Goal: Transaction & Acquisition: Purchase product/service

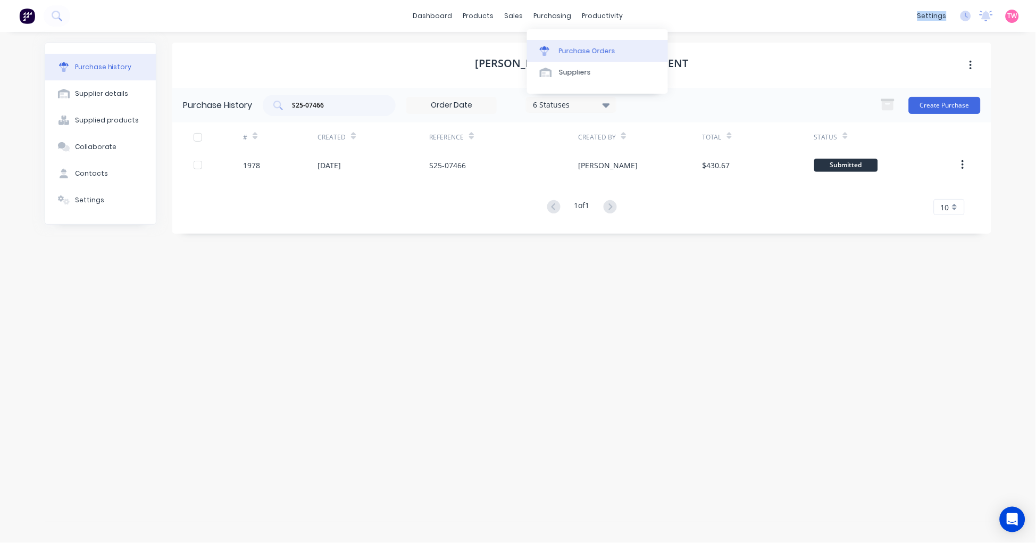
click at [572, 50] on div "Purchase Orders" at bounding box center [587, 51] width 56 height 10
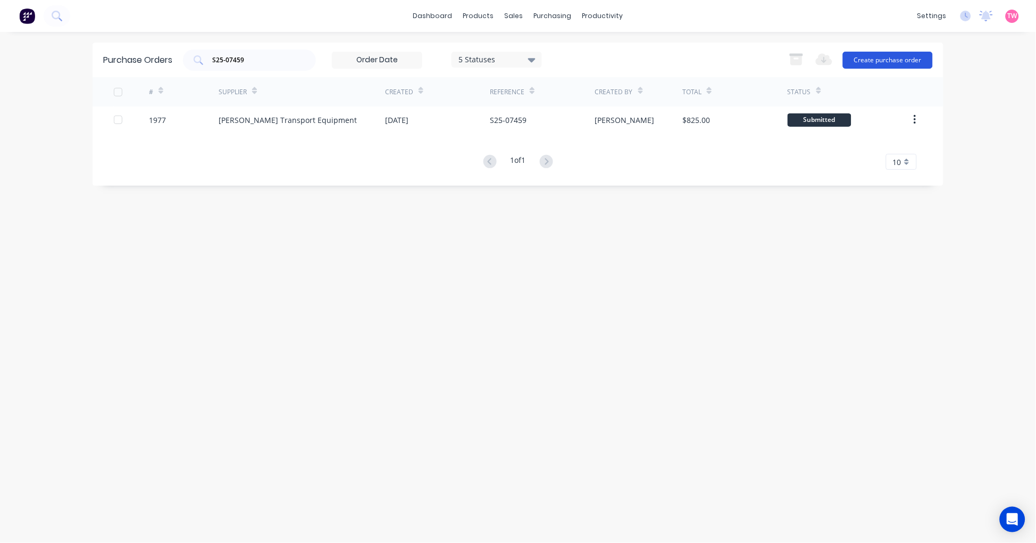
click at [900, 56] on button "Create purchase order" at bounding box center [888, 60] width 90 height 17
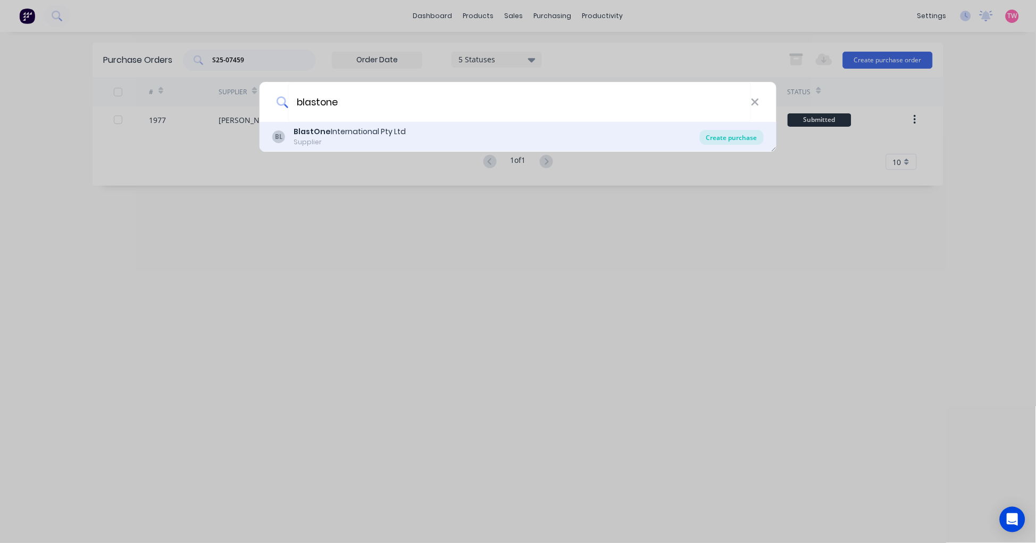
type input "blastone"
click at [733, 134] on div "Create purchase" at bounding box center [732, 137] width 64 height 15
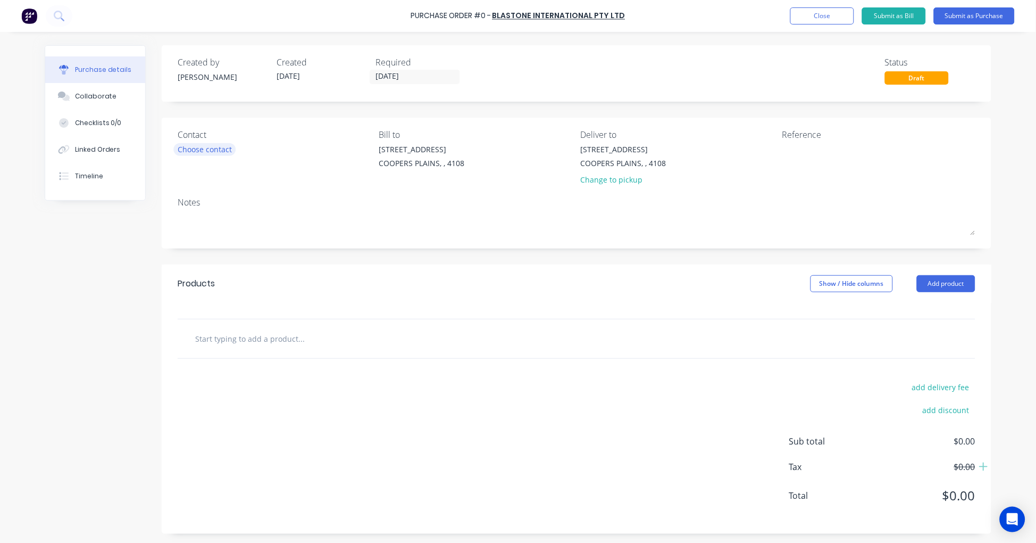
click at [190, 148] on div "Choose contact" at bounding box center [205, 149] width 54 height 11
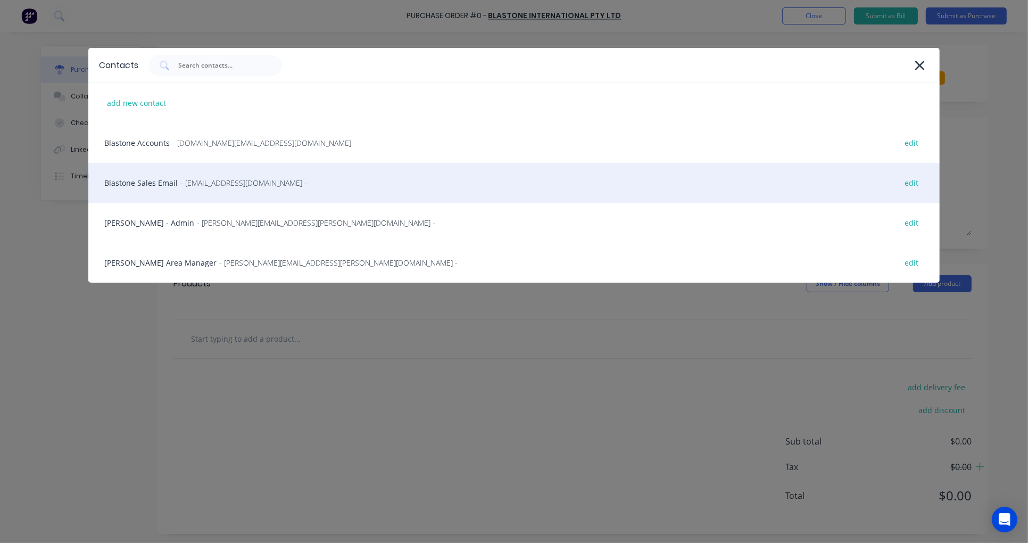
click at [138, 183] on div "Blastone Sales Email - [EMAIL_ADDRESS][DOMAIN_NAME] - edit" at bounding box center [513, 183] width 851 height 40
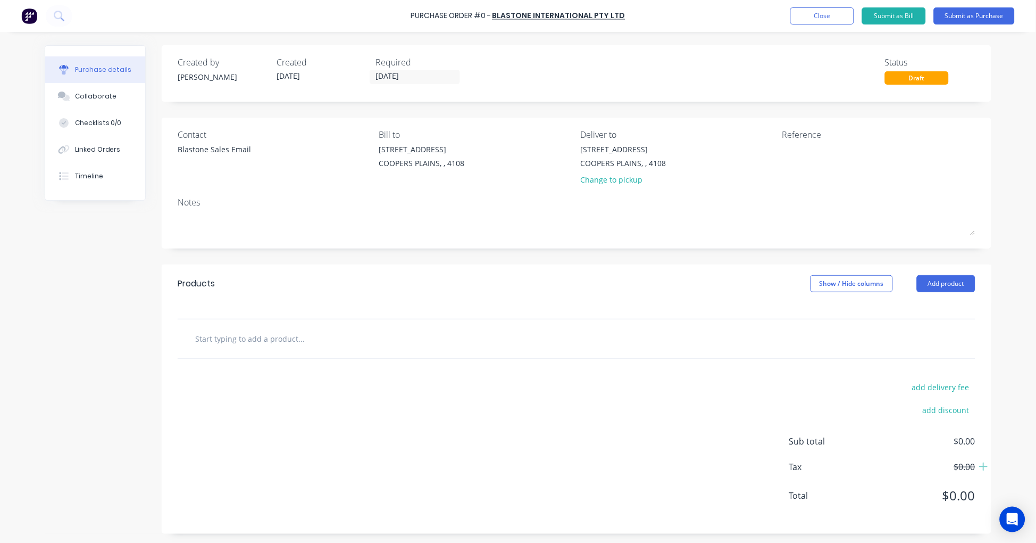
click at [275, 345] on input "text" at bounding box center [301, 338] width 213 height 21
type input "b"
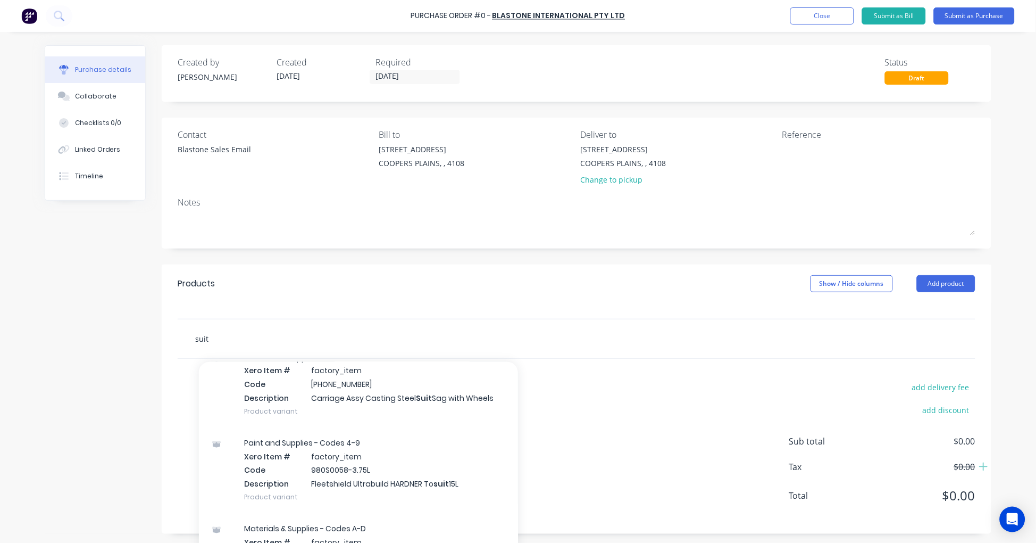
scroll to position [1773, 0]
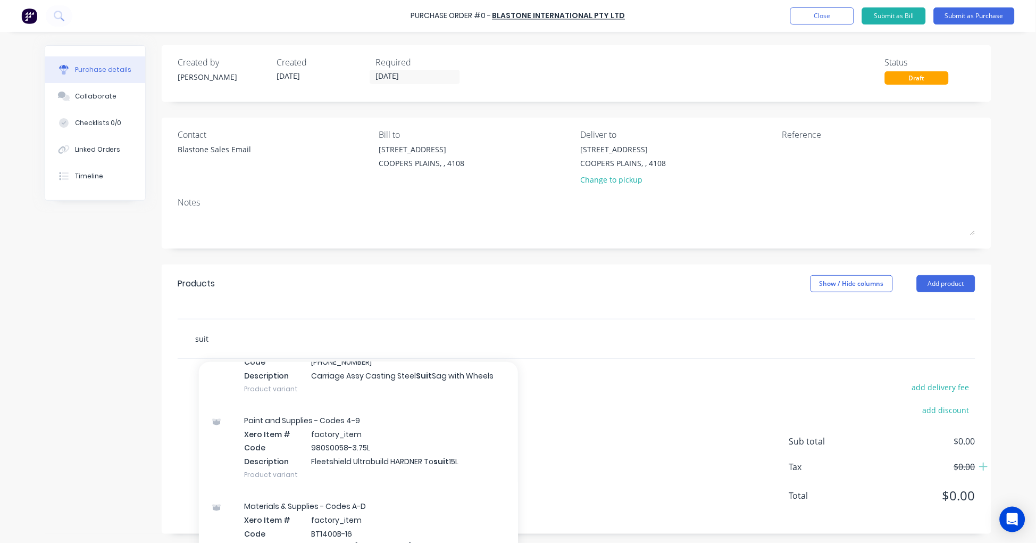
type input "suit"
click at [113, 328] on div "Created by [PERSON_NAME] Created [DATE] Required [DATE] Status Draft Contact Bl…" at bounding box center [518, 289] width 947 height 488
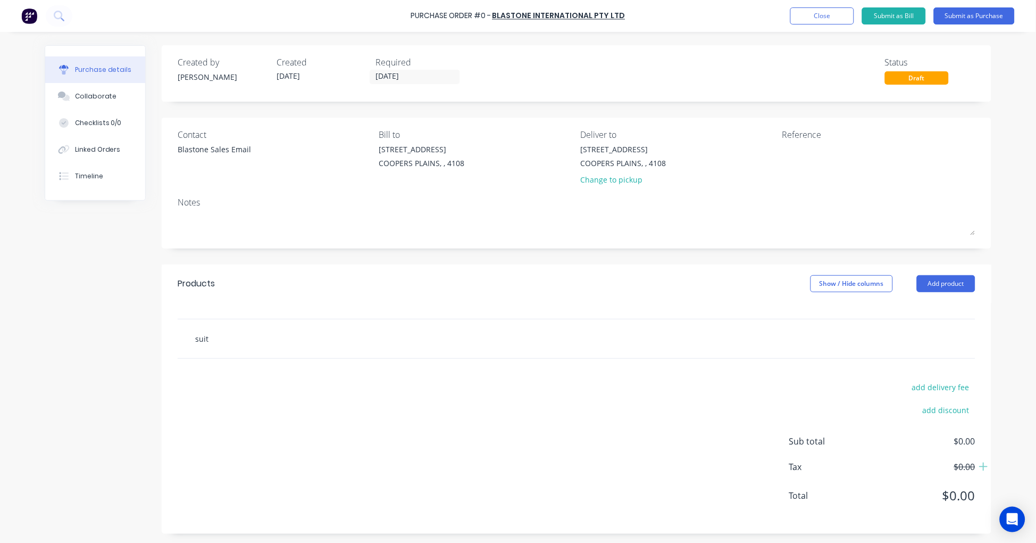
drag, startPoint x: 238, startPoint y: 334, endPoint x: 230, endPoint y: 336, distance: 8.3
click at [236, 334] on input "suit" at bounding box center [301, 338] width 213 height 21
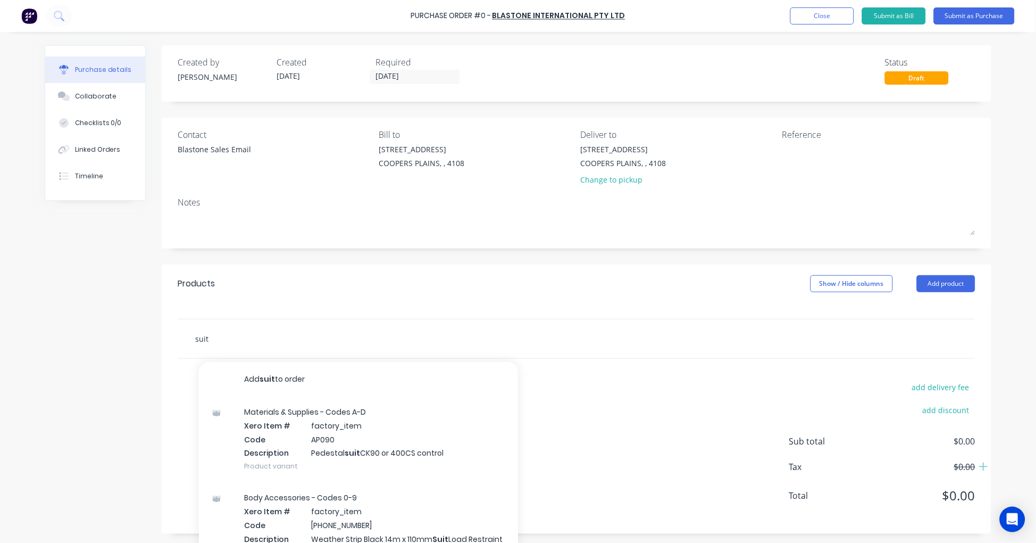
drag, startPoint x: 221, startPoint y: 338, endPoint x: 168, endPoint y: 339, distance: 53.2
click at [168, 339] on div "suit Add suit to order Materials & Supplies - Codes A-D Xero Item # factory_ite…" at bounding box center [577, 339] width 830 height 40
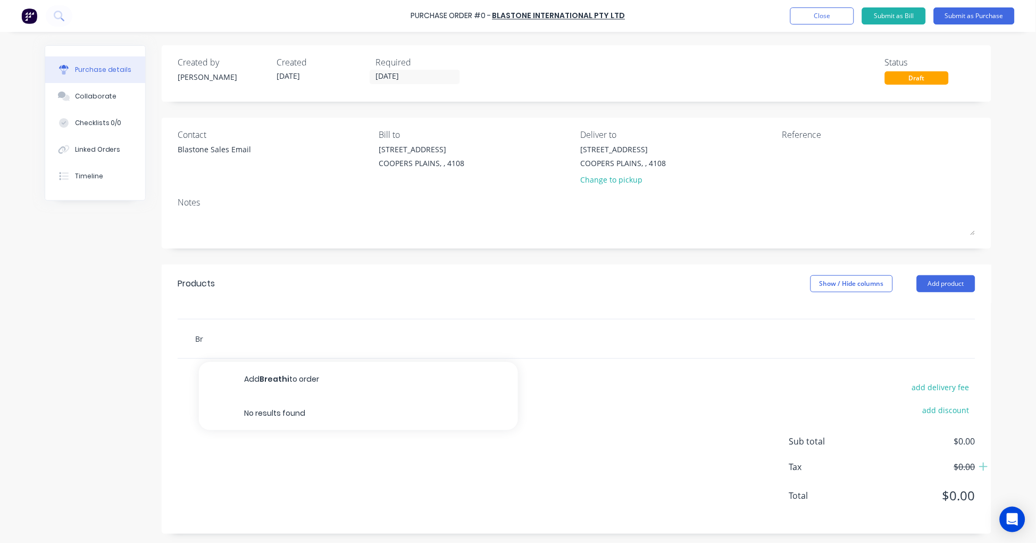
type input "B"
click at [814, 16] on button "Close" at bounding box center [822, 15] width 64 height 17
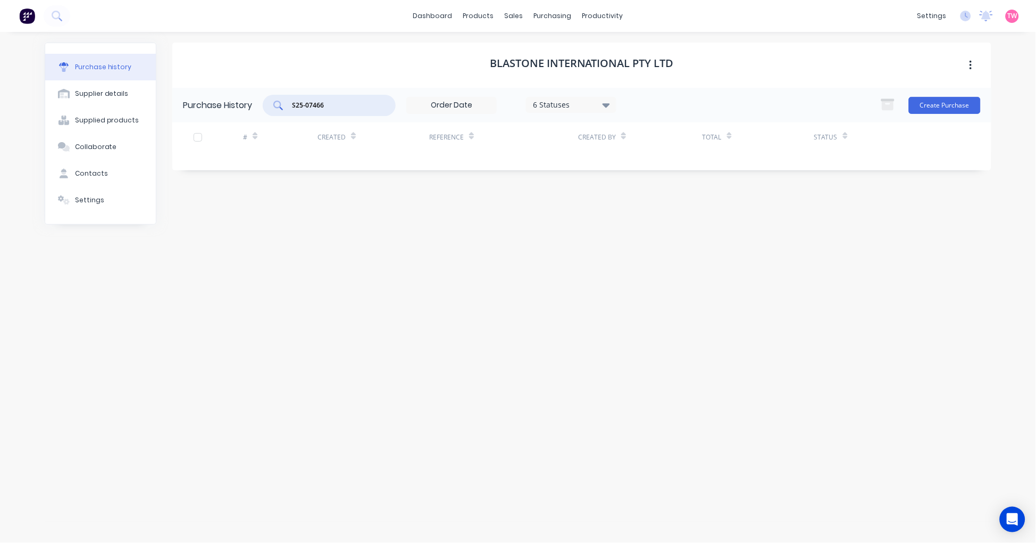
drag, startPoint x: 341, startPoint y: 103, endPoint x: 206, endPoint y: 109, distance: 134.7
click at [210, 113] on div "Purchase History S25-07466 6 Statuses 6 Statuses Create Purchase" at bounding box center [581, 105] width 819 height 35
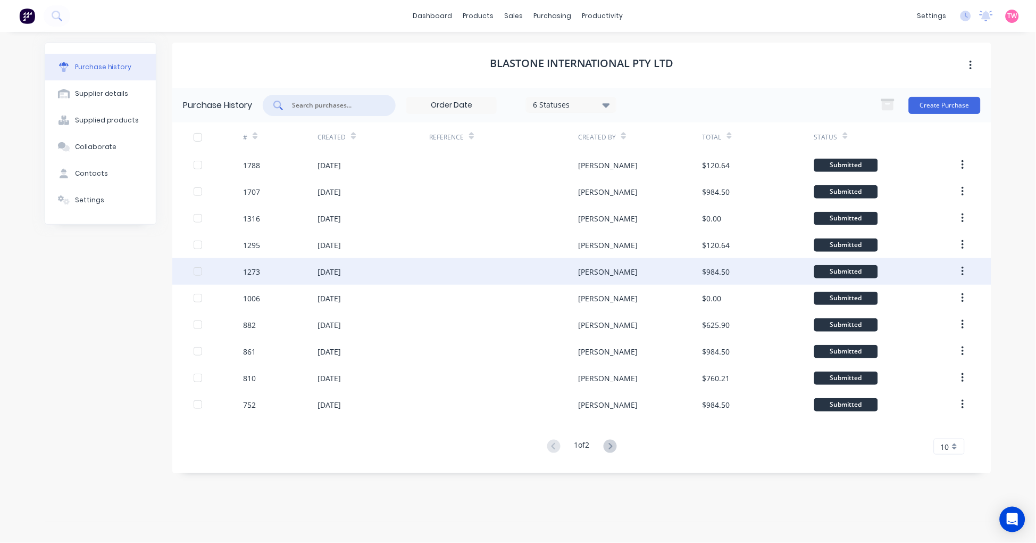
click at [341, 270] on div "[DATE]" at bounding box center [329, 271] width 23 height 11
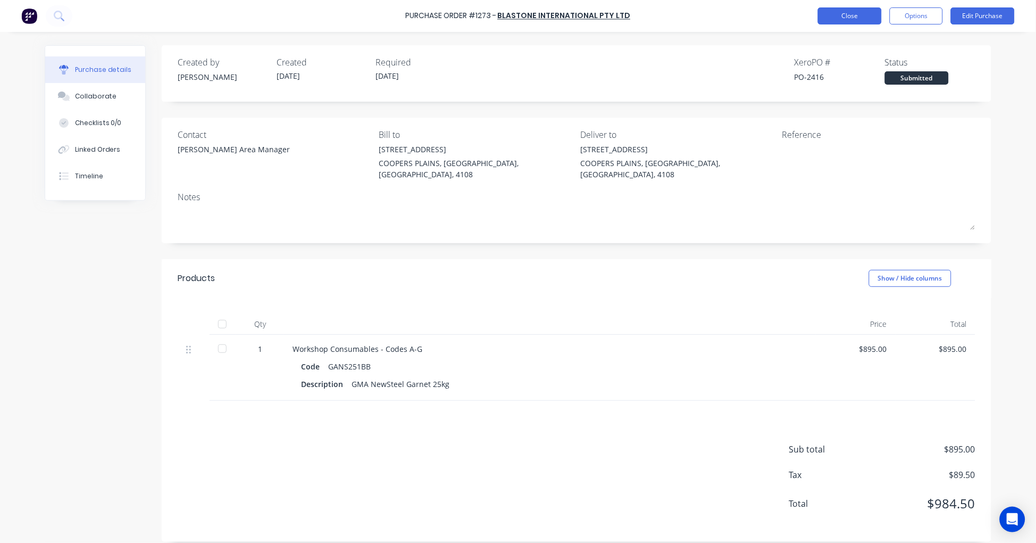
click at [844, 17] on button "Close" at bounding box center [850, 15] width 64 height 17
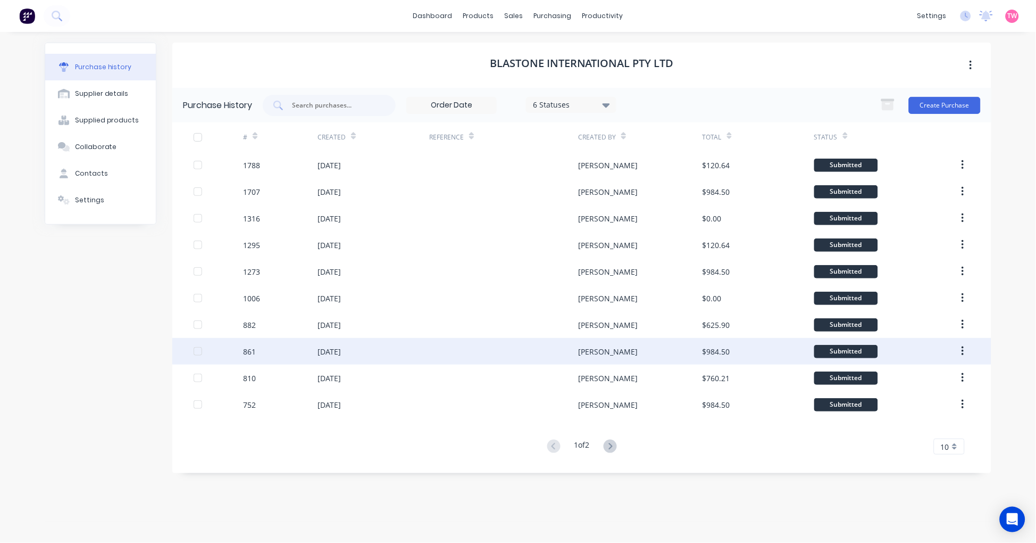
click at [339, 349] on div "[DATE]" at bounding box center [329, 351] width 23 height 11
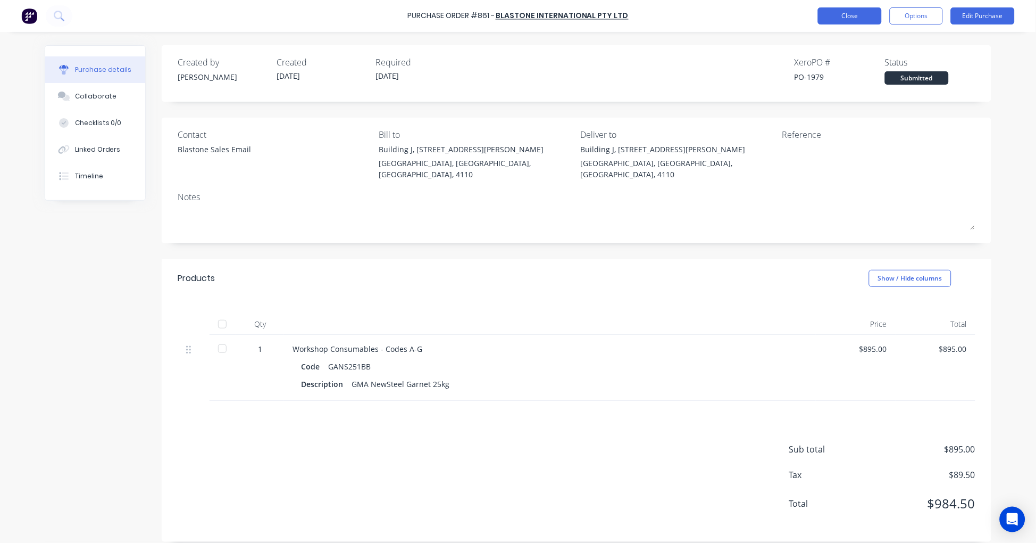
click at [833, 21] on button "Close" at bounding box center [850, 15] width 64 height 17
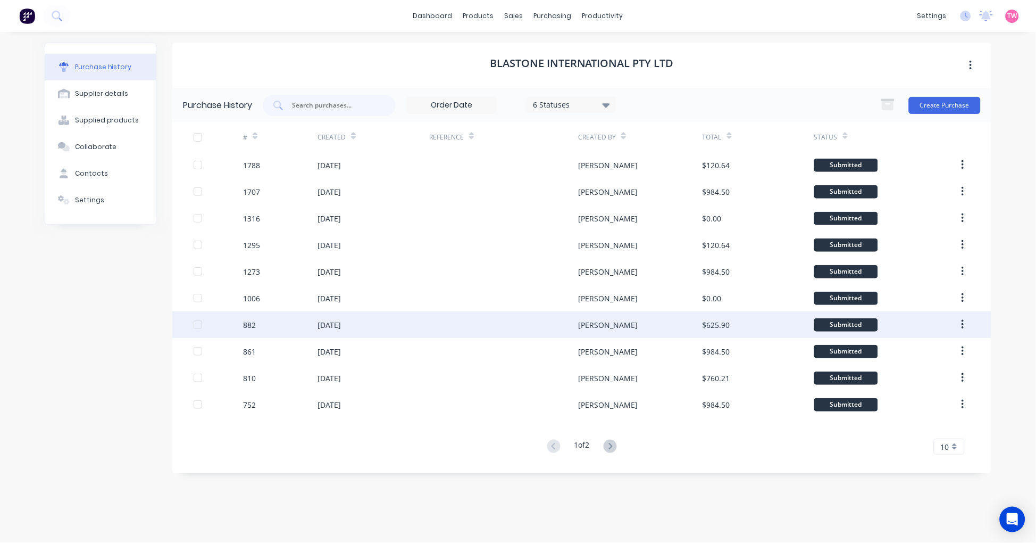
click at [326, 321] on div "[DATE]" at bounding box center [329, 324] width 23 height 11
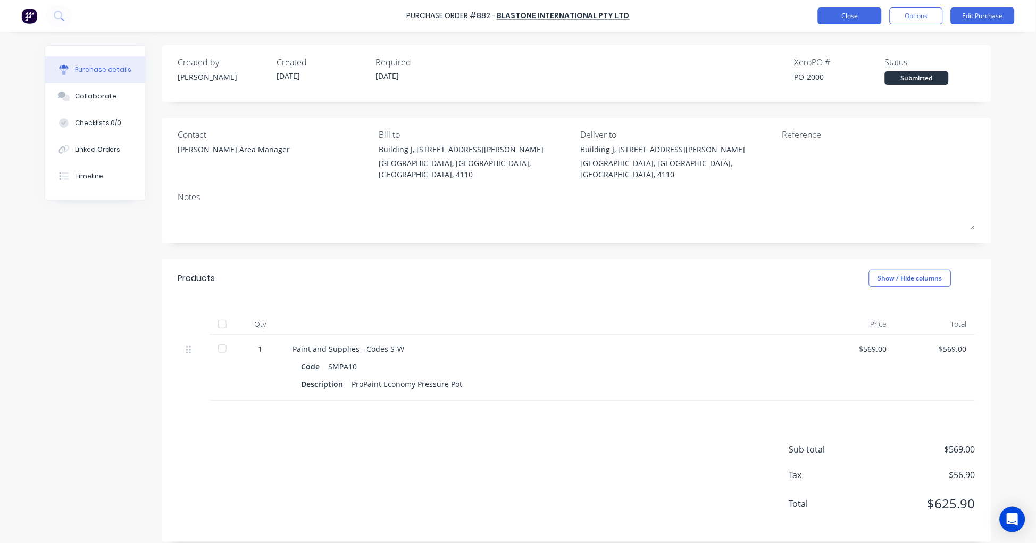
click at [844, 24] on button "Close" at bounding box center [850, 15] width 64 height 17
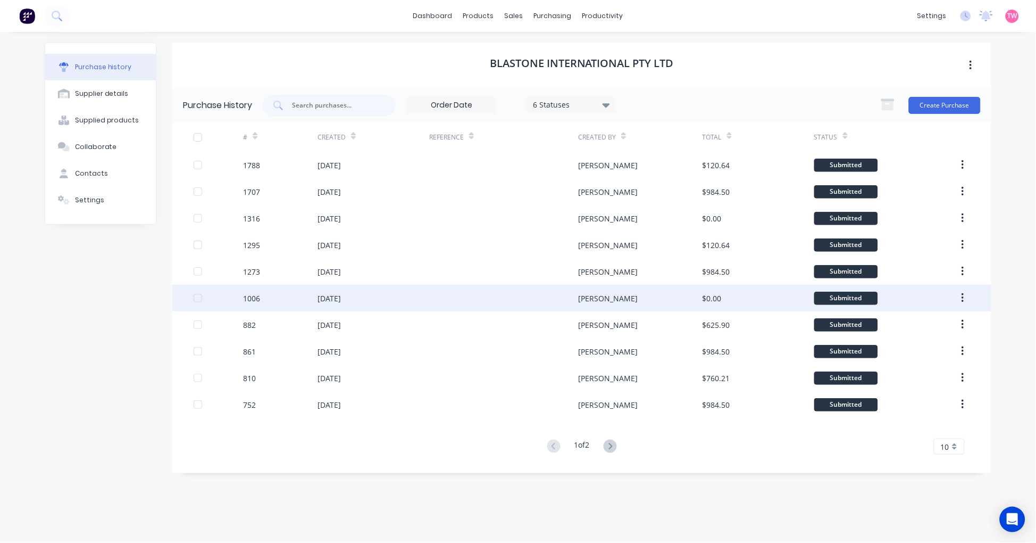
click at [341, 297] on div "[DATE]" at bounding box center [329, 298] width 23 height 11
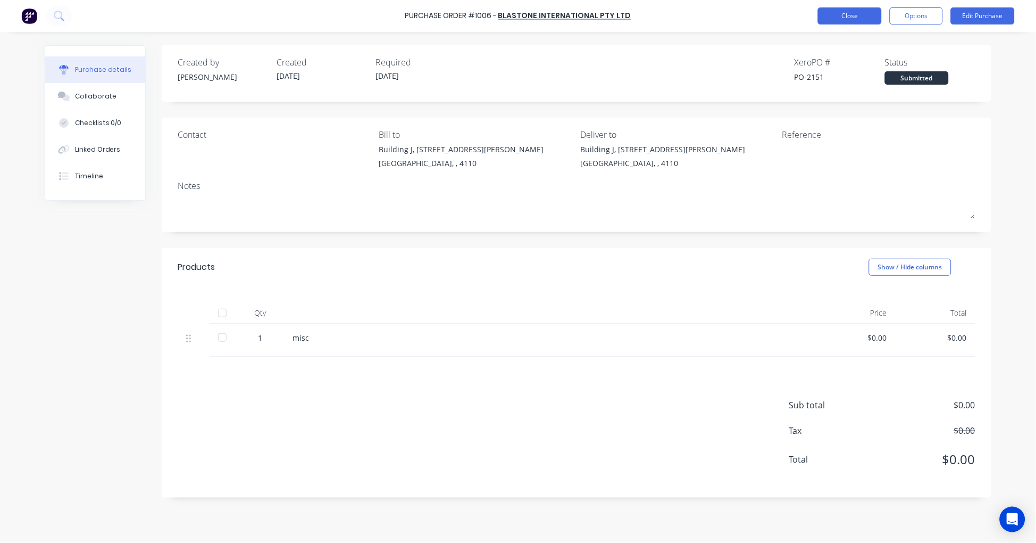
click at [841, 22] on button "Close" at bounding box center [850, 15] width 64 height 17
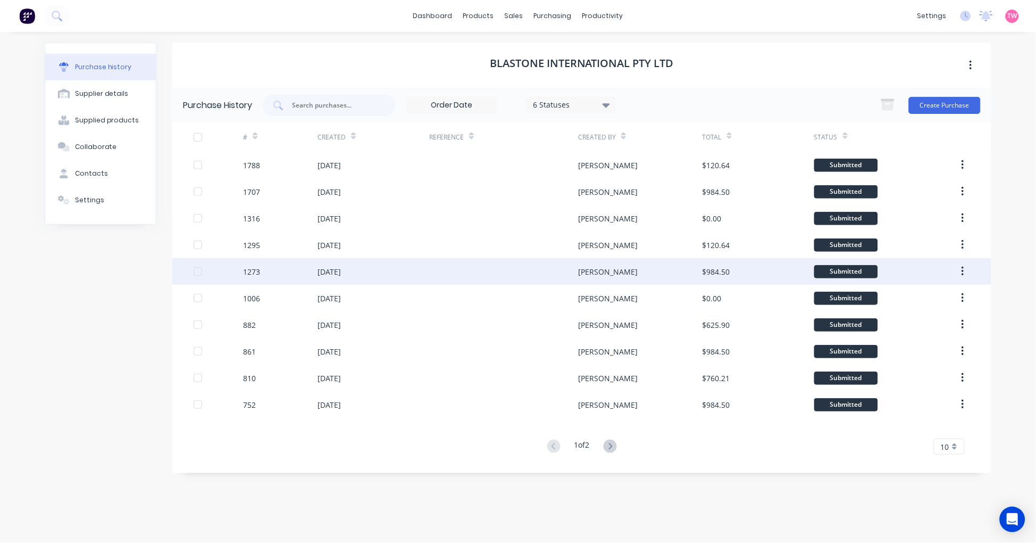
click at [341, 272] on div "[DATE]" at bounding box center [329, 271] width 23 height 11
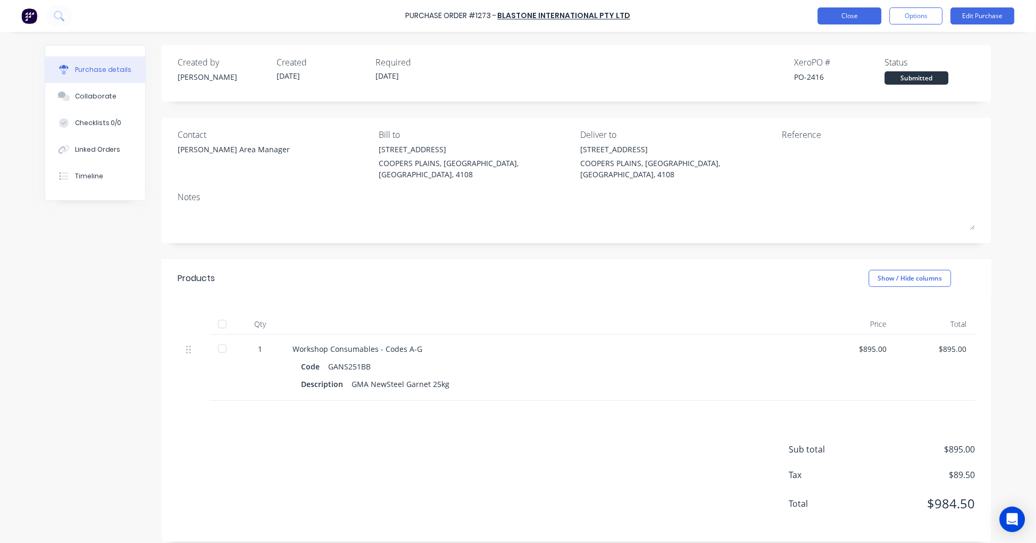
click at [859, 14] on button "Close" at bounding box center [850, 15] width 64 height 17
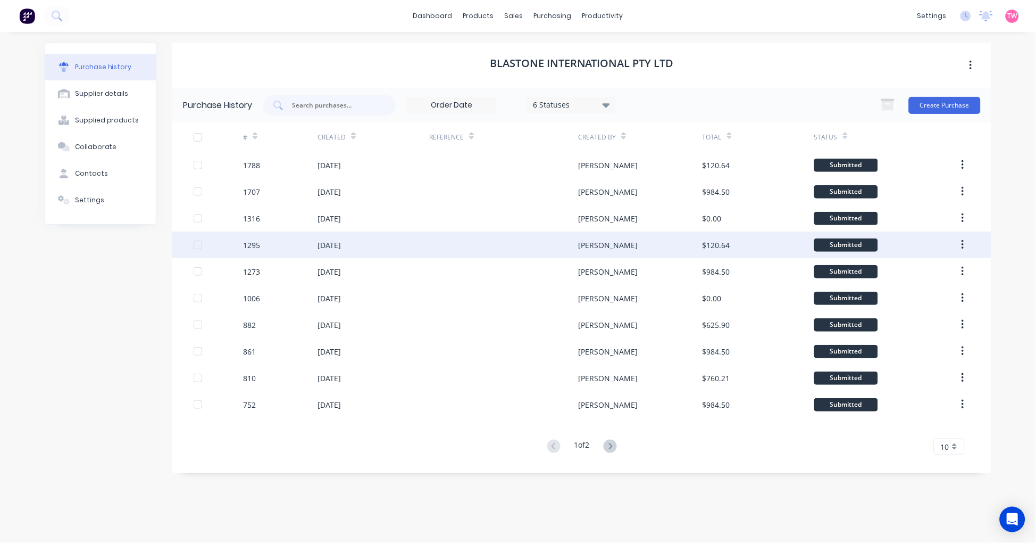
click at [341, 246] on div "[DATE]" at bounding box center [329, 244] width 23 height 11
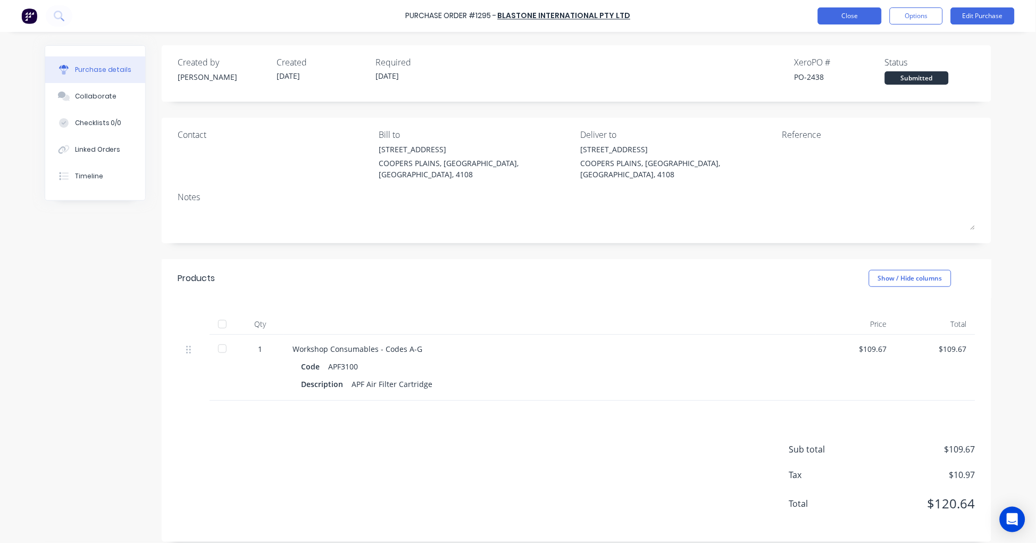
click at [852, 12] on button "Close" at bounding box center [850, 15] width 64 height 17
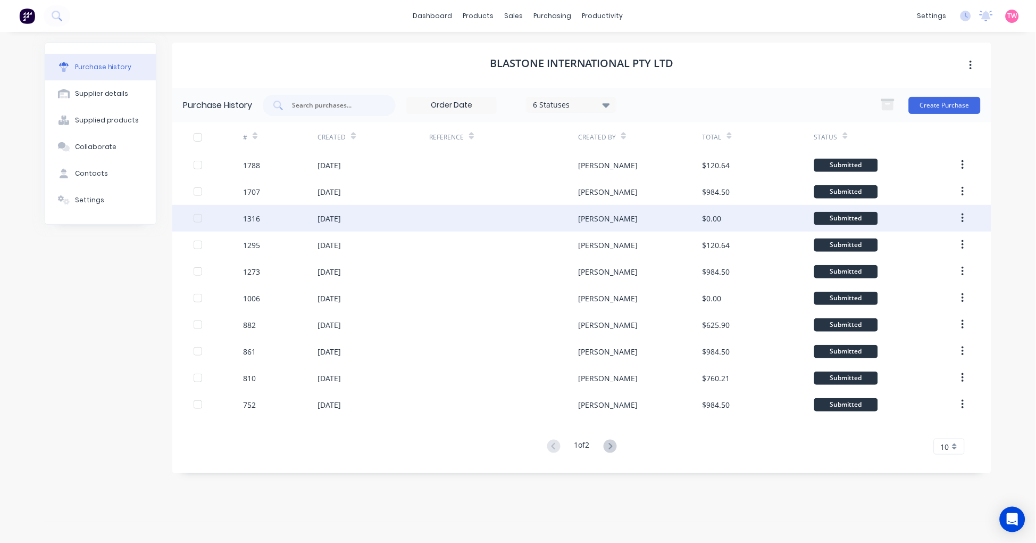
click at [360, 210] on div "[DATE]" at bounding box center [374, 218] width 112 height 27
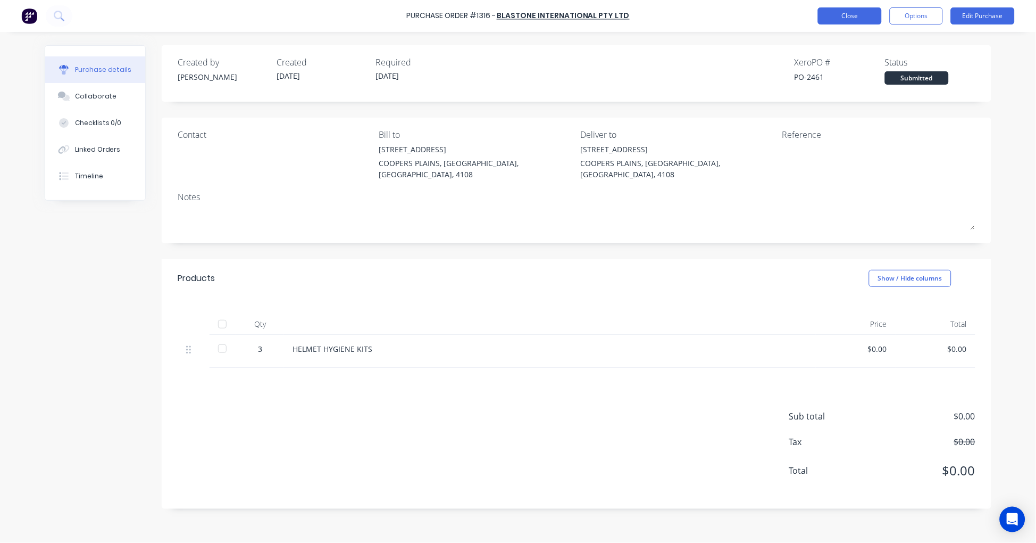
click at [848, 17] on button "Close" at bounding box center [850, 15] width 64 height 17
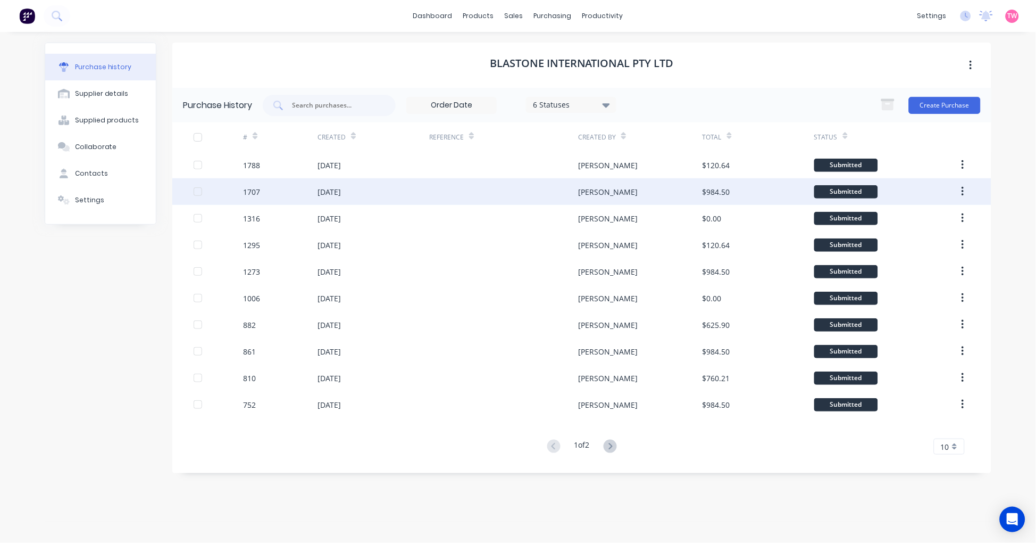
click at [343, 202] on div "[DATE]" at bounding box center [374, 191] width 112 height 27
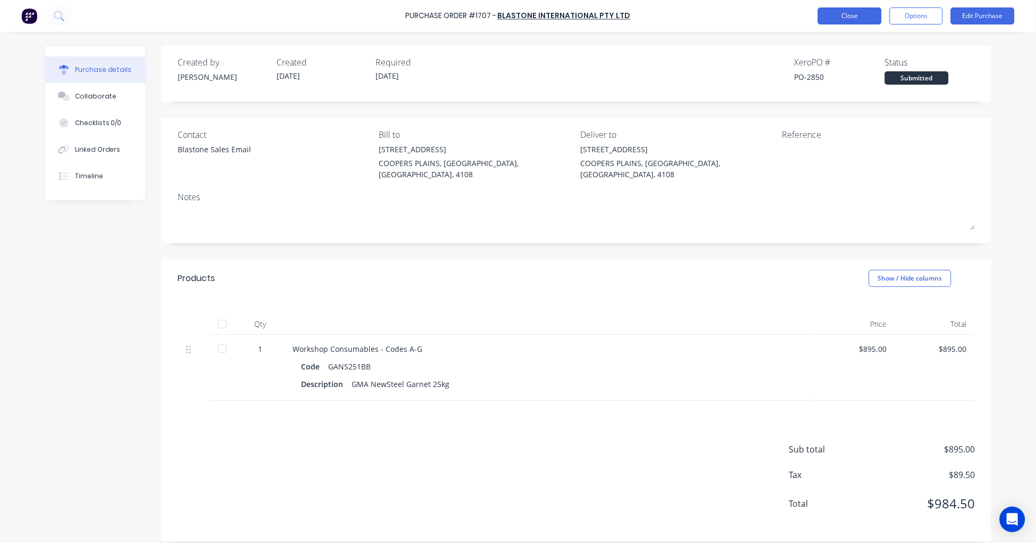
click at [827, 19] on button "Close" at bounding box center [850, 15] width 64 height 17
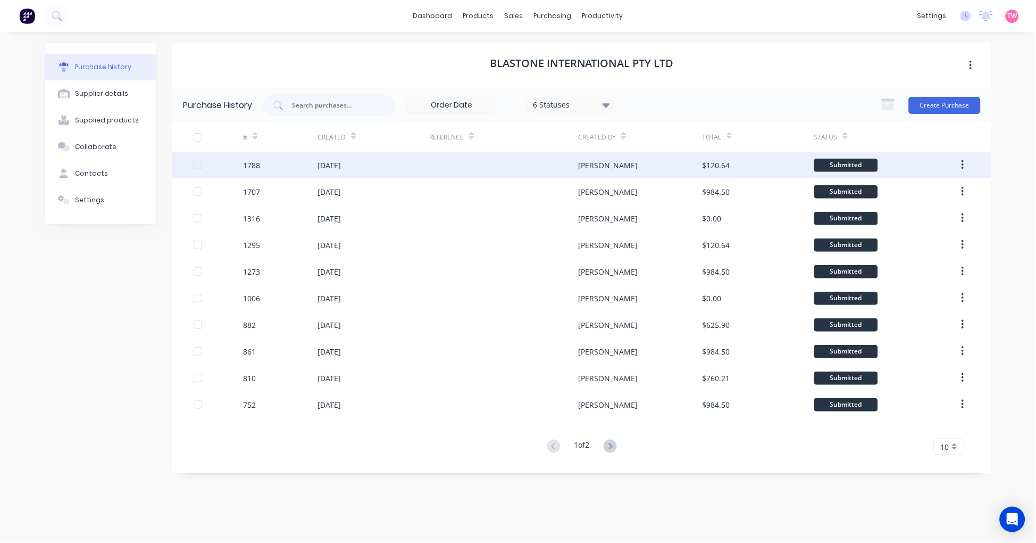
click at [363, 166] on div "[DATE]" at bounding box center [374, 165] width 112 height 27
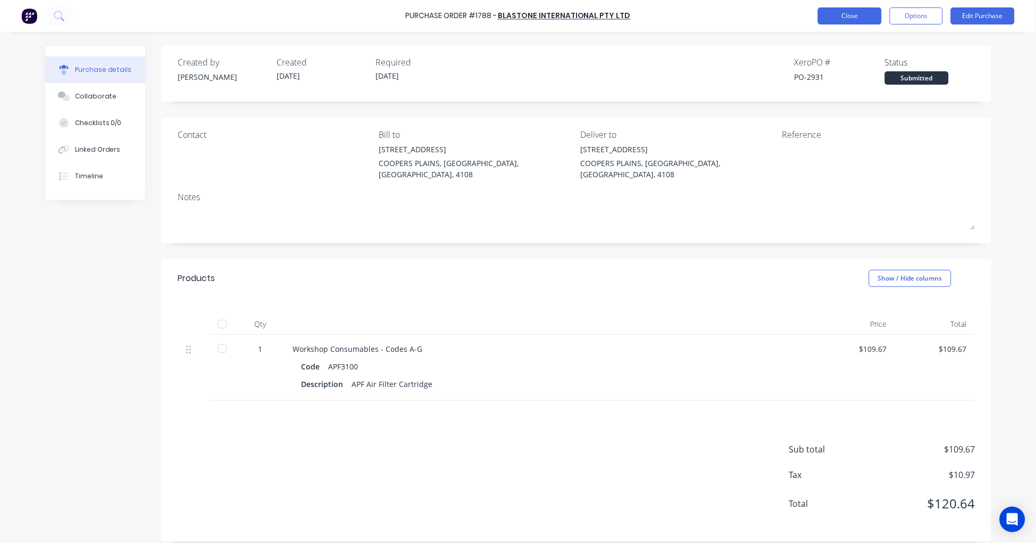
click at [839, 14] on button "Close" at bounding box center [850, 15] width 64 height 17
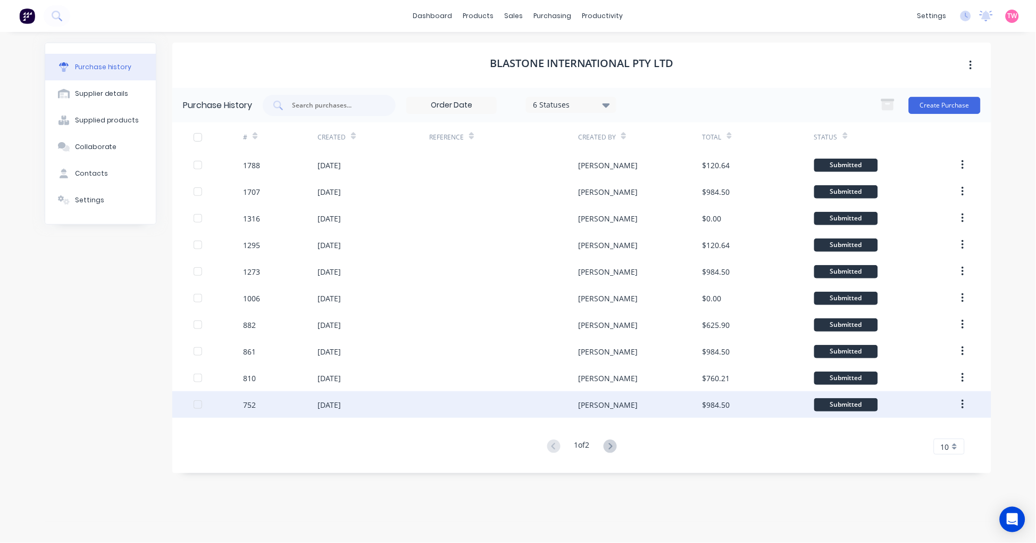
click at [341, 400] on div "[DATE]" at bounding box center [329, 404] width 23 height 11
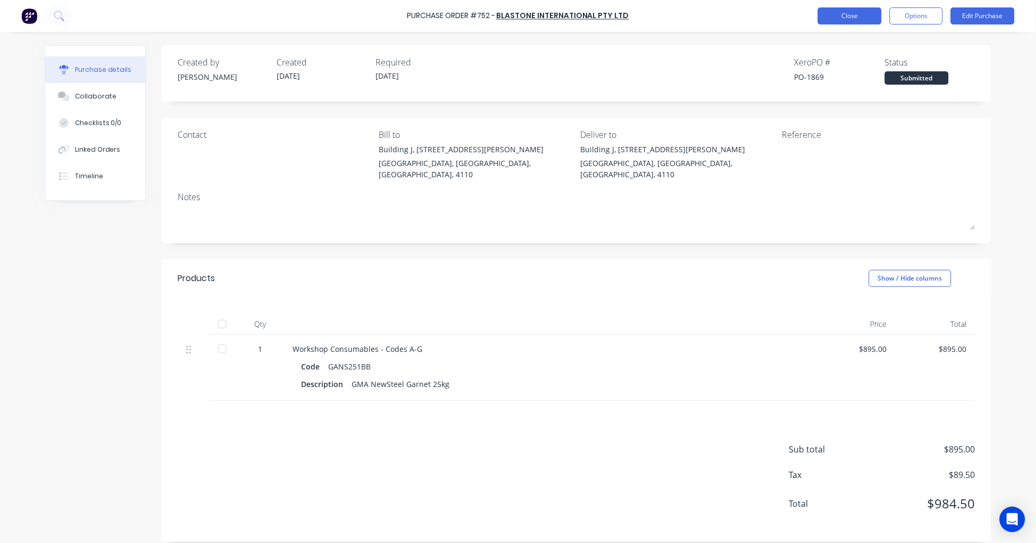
click at [852, 18] on button "Close" at bounding box center [850, 15] width 64 height 17
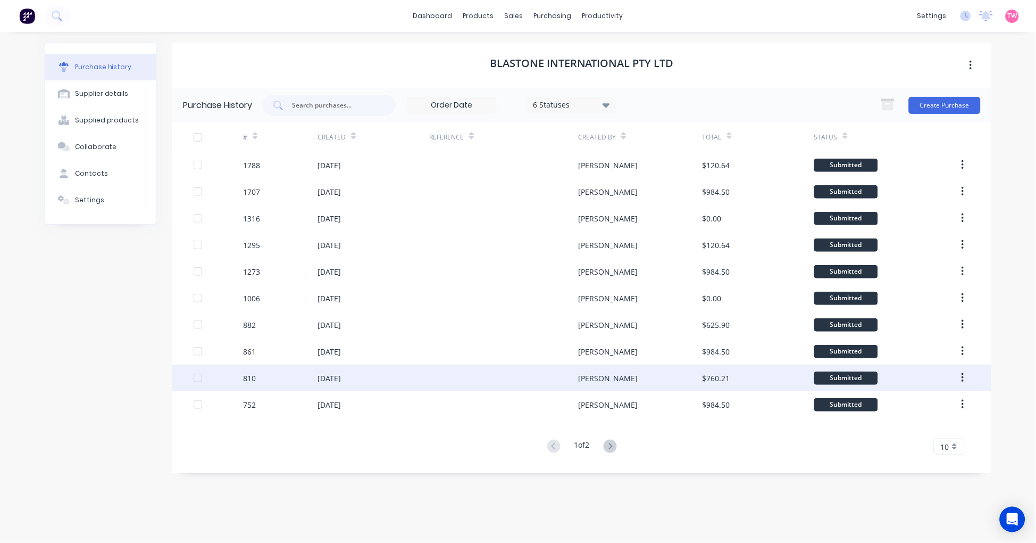
click at [371, 382] on div "[DATE]" at bounding box center [374, 377] width 112 height 27
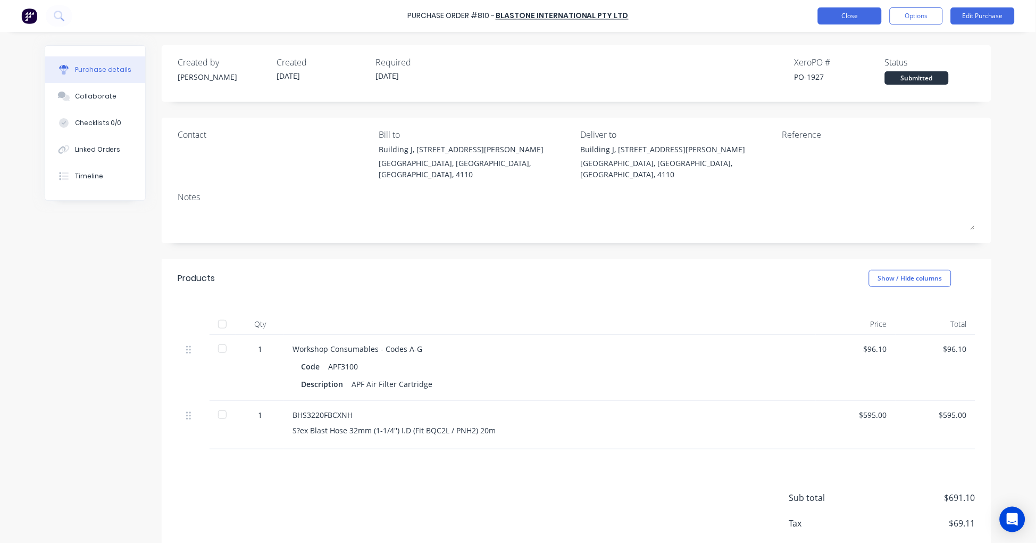
click at [842, 13] on button "Close" at bounding box center [850, 15] width 64 height 17
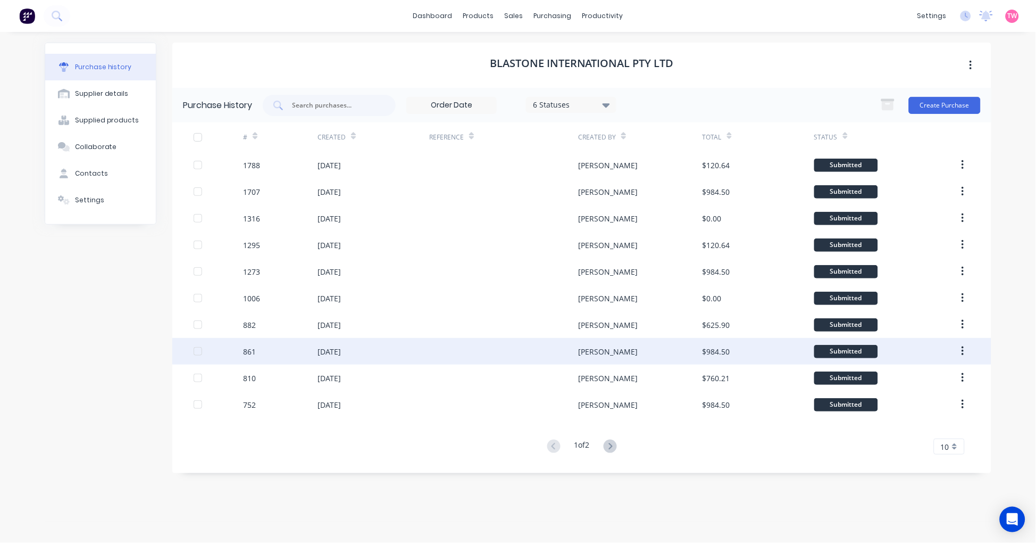
click at [341, 352] on div "[DATE]" at bounding box center [329, 351] width 23 height 11
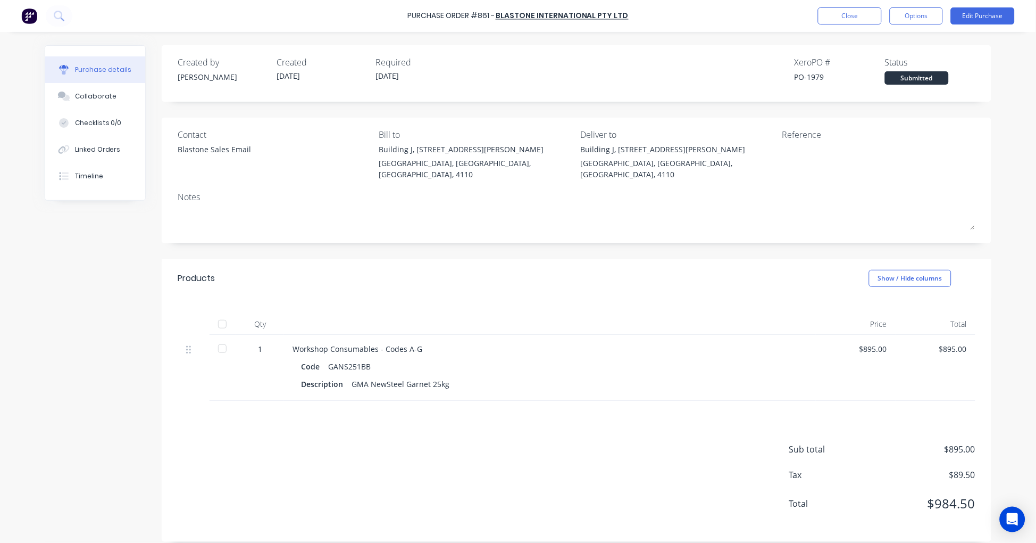
click at [848, 26] on div "Purchase Order #861 - BlastOne International Pty Ltd Close Options Edit Purchase" at bounding box center [518, 16] width 1036 height 32
click at [847, 22] on button "Close" at bounding box center [850, 15] width 64 height 17
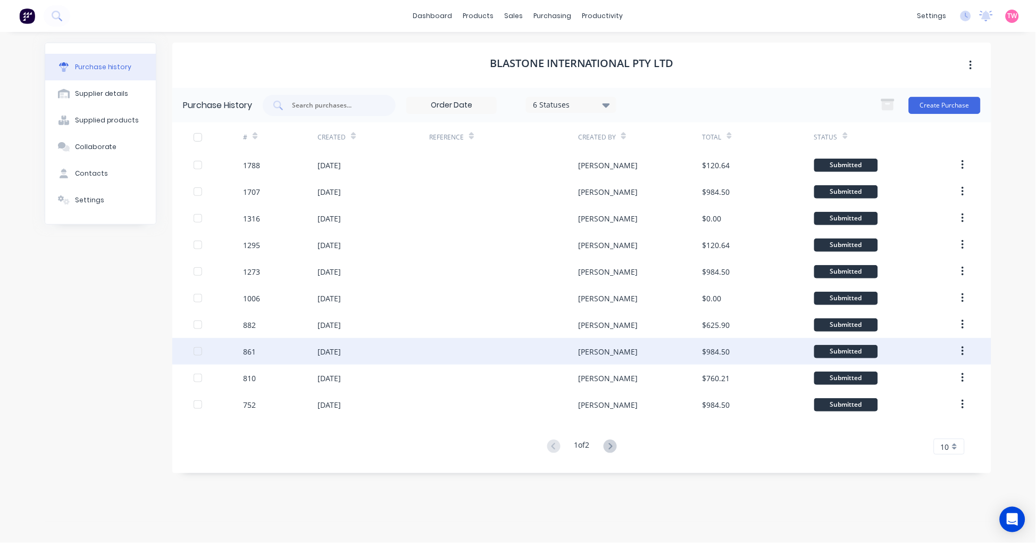
click at [341, 349] on div "[DATE]" at bounding box center [329, 351] width 23 height 11
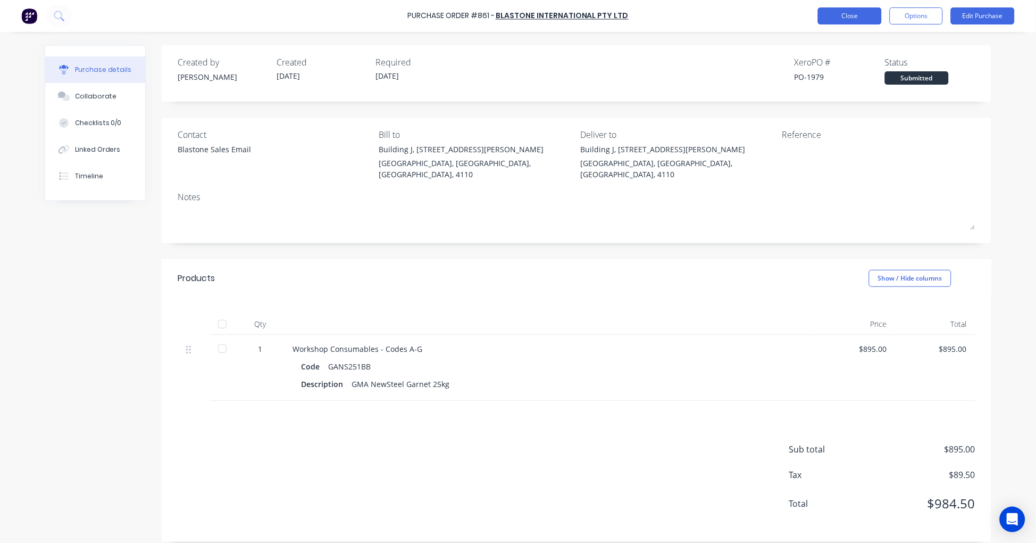
click at [827, 21] on button "Close" at bounding box center [850, 15] width 64 height 17
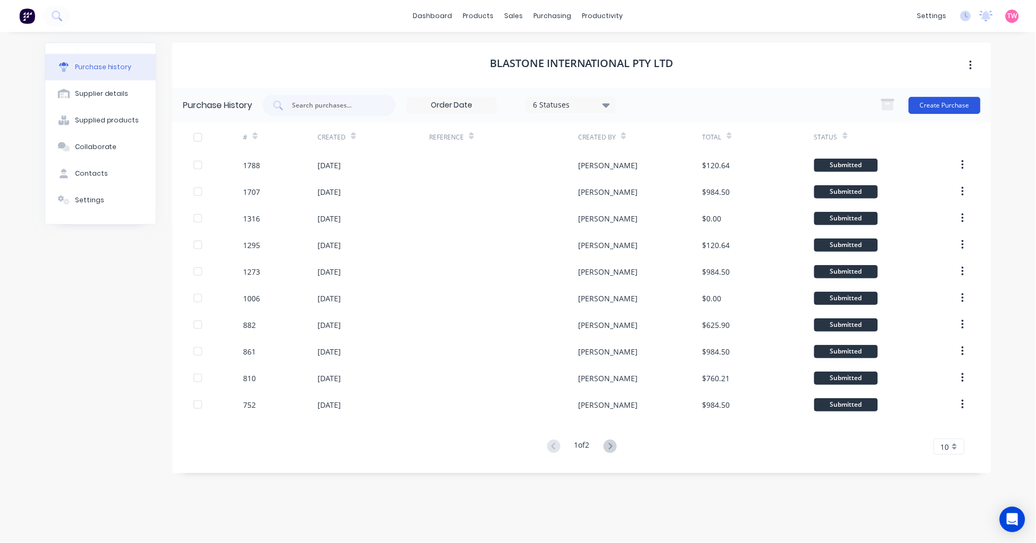
click at [931, 104] on button "Create Purchase" at bounding box center [945, 105] width 72 height 17
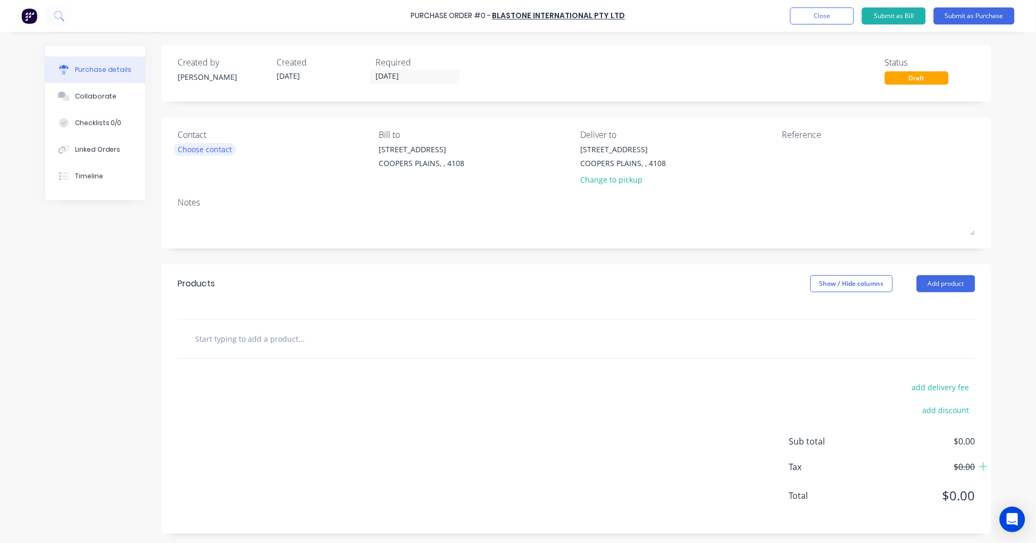
click at [210, 144] on div "Choose contact" at bounding box center [205, 149] width 54 height 11
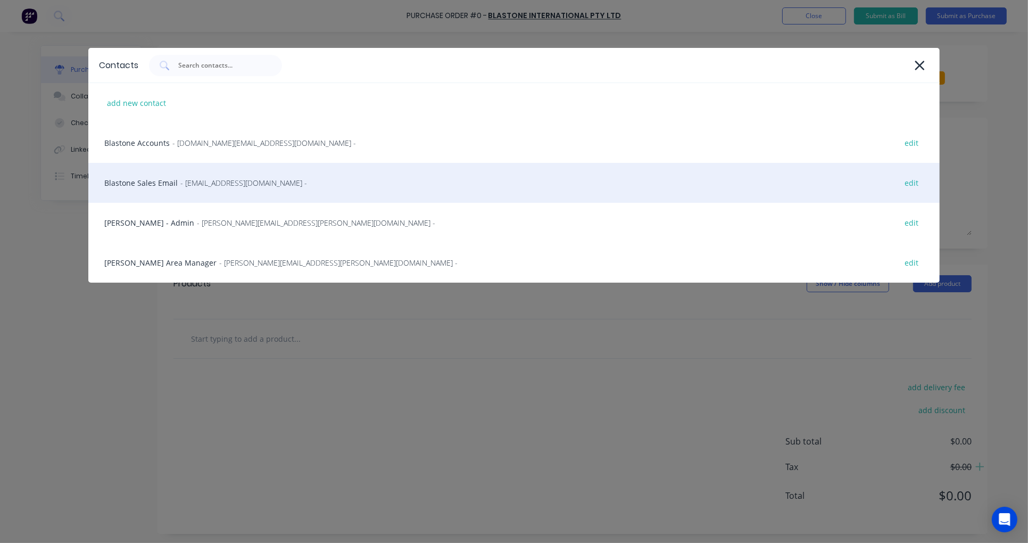
click at [152, 190] on div "Blastone Sales Email - [EMAIL_ADDRESS][DOMAIN_NAME] - edit" at bounding box center [513, 183] width 851 height 40
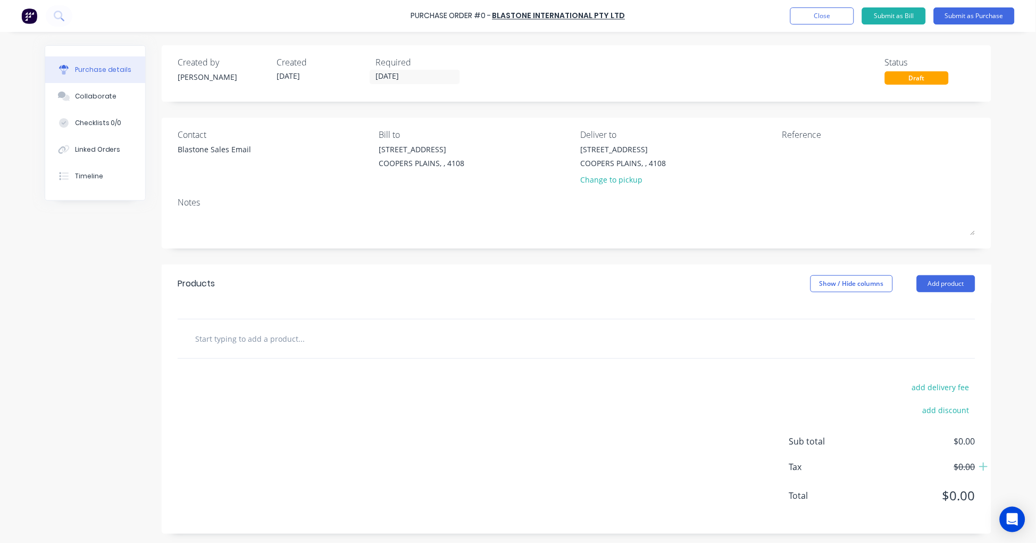
click at [270, 338] on input "text" at bounding box center [301, 338] width 213 height 21
click at [283, 342] on input "text" at bounding box center [301, 338] width 213 height 21
type input "B"
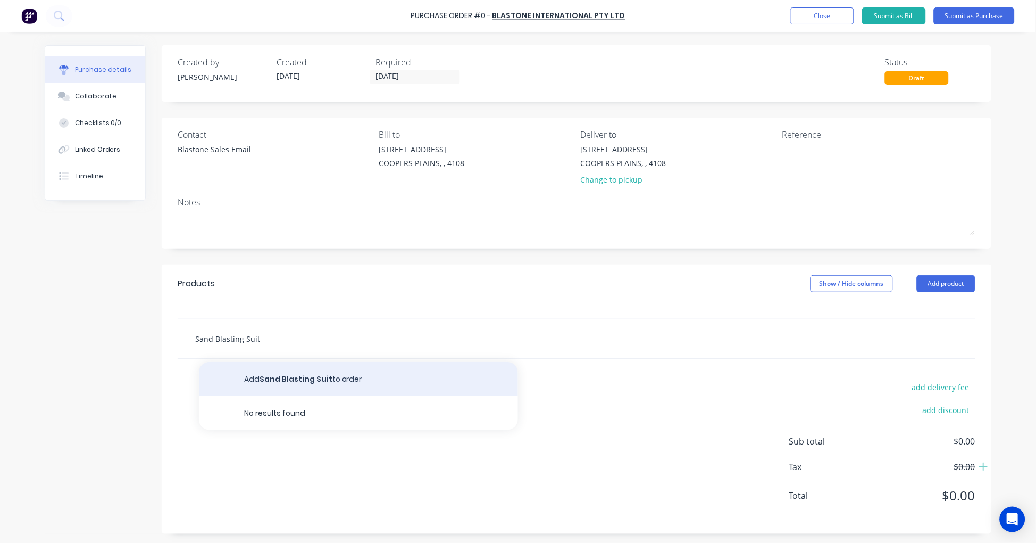
type input "Sand Blasting Suit"
click at [303, 374] on button "Add Sand Blasting Suit to order" at bounding box center [358, 379] width 319 height 34
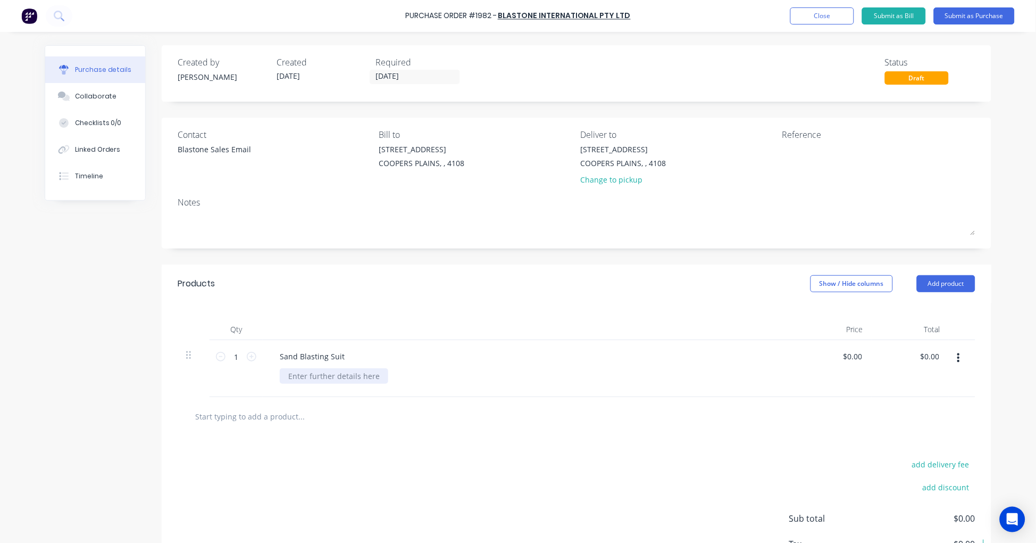
click at [310, 377] on div at bounding box center [334, 375] width 109 height 15
click at [231, 355] on input "1" at bounding box center [236, 356] width 21 height 16
type input "2"
click at [295, 421] on input "text" at bounding box center [301, 415] width 213 height 21
click at [206, 415] on input "Braething Ilter" at bounding box center [301, 415] width 213 height 21
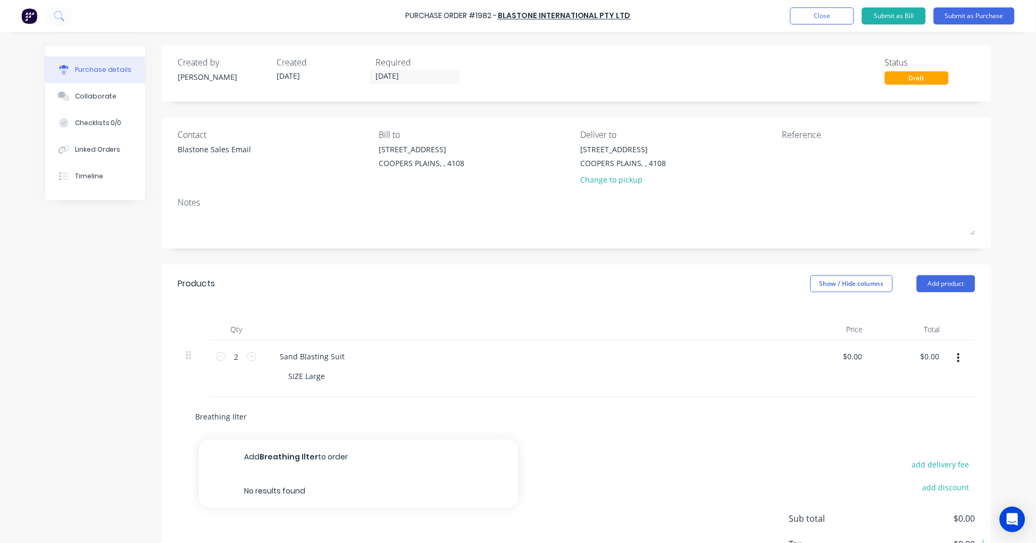
click at [229, 416] on input "Breathing Ilter" at bounding box center [301, 415] width 213 height 21
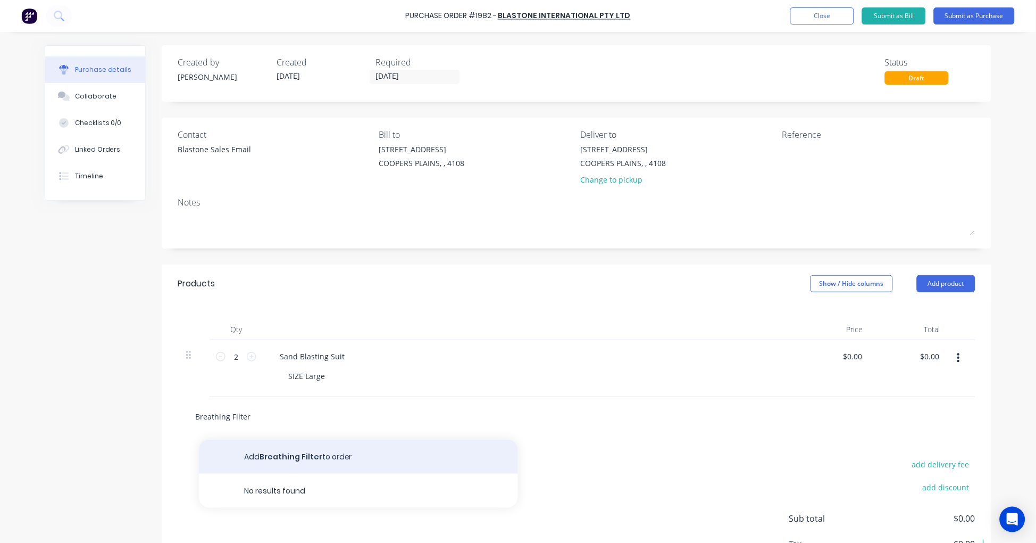
type input "Breathing Filter"
click at [307, 454] on button "Add Breathing Filter to order" at bounding box center [358, 456] width 319 height 34
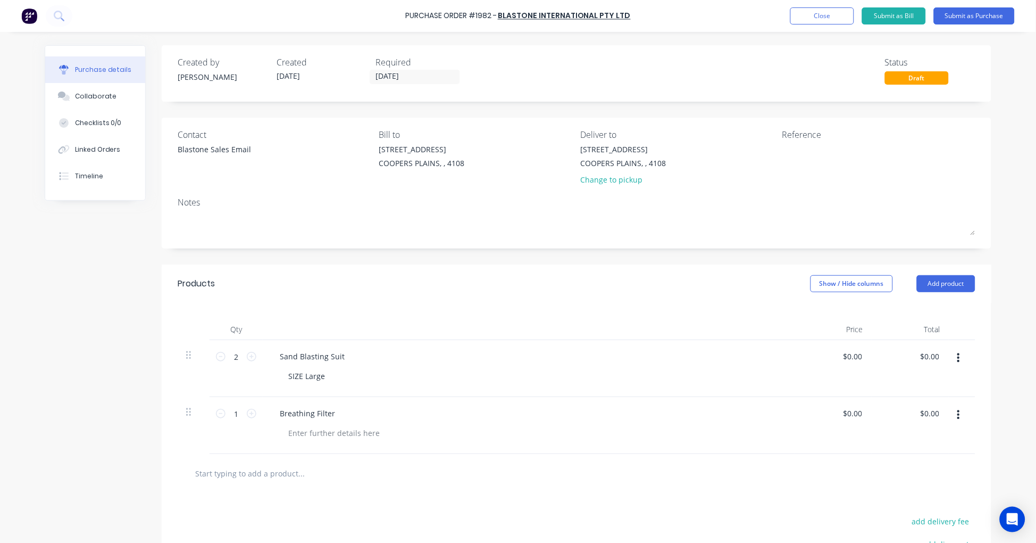
click at [277, 480] on input "text" at bounding box center [301, 472] width 213 height 21
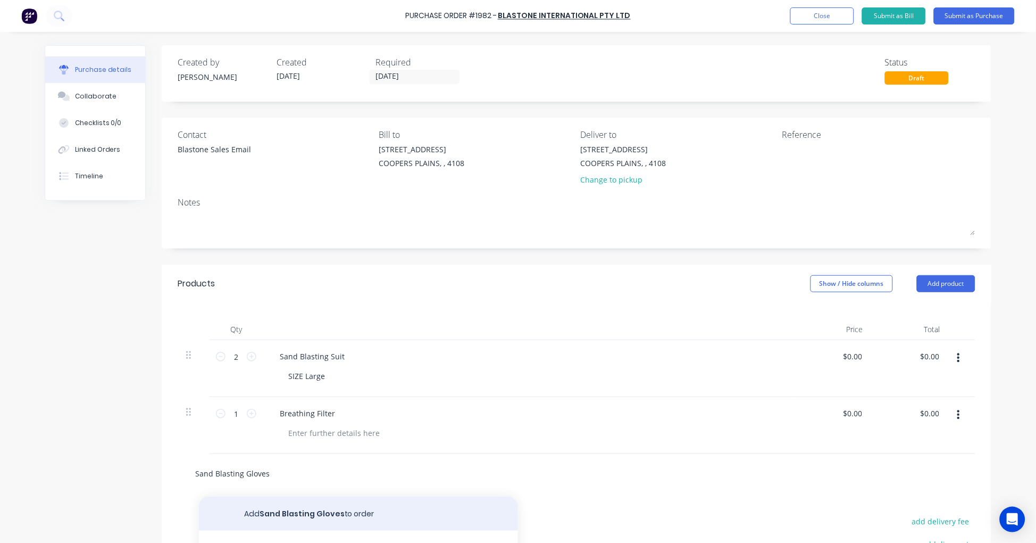
type input "Sand Blasting Gloves"
click at [321, 509] on button "Add Sand Blasting Gloves to order" at bounding box center [358, 513] width 319 height 34
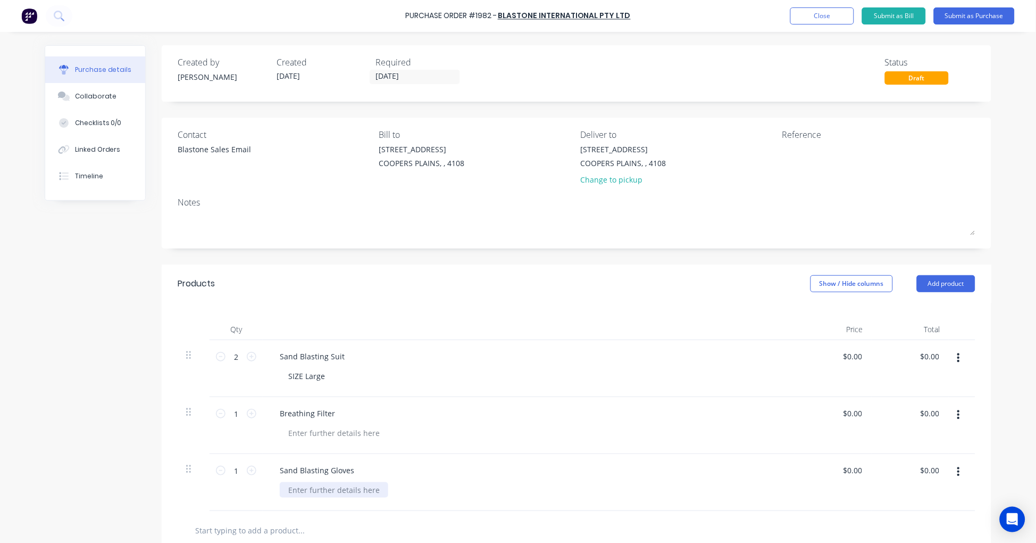
click at [306, 489] on div at bounding box center [334, 489] width 109 height 15
click at [239, 469] on input "1" at bounding box center [236, 470] width 21 height 16
type input "2"
click at [961, 17] on button "Submit as Purchase" at bounding box center [974, 15] width 81 height 17
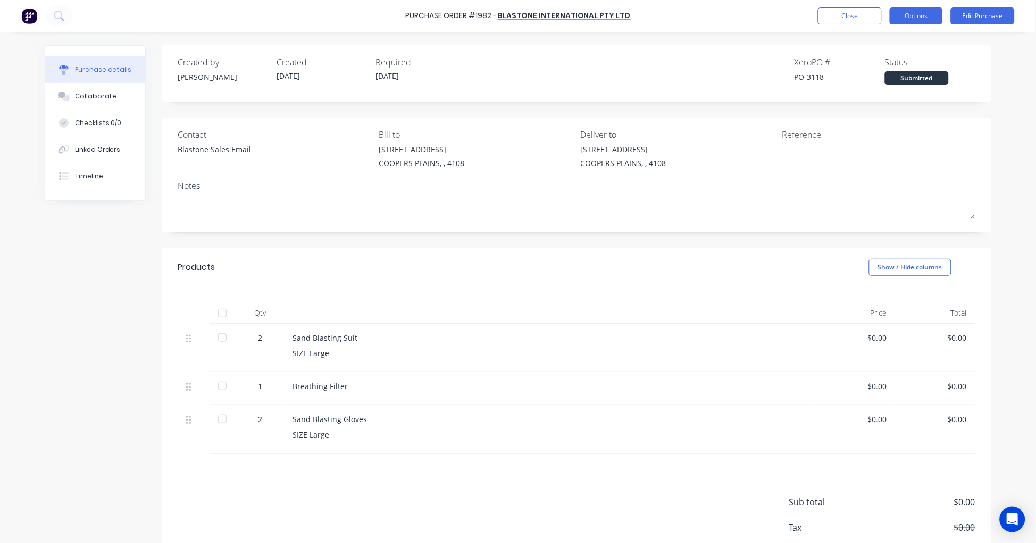
click at [926, 22] on button "Options" at bounding box center [916, 15] width 53 height 17
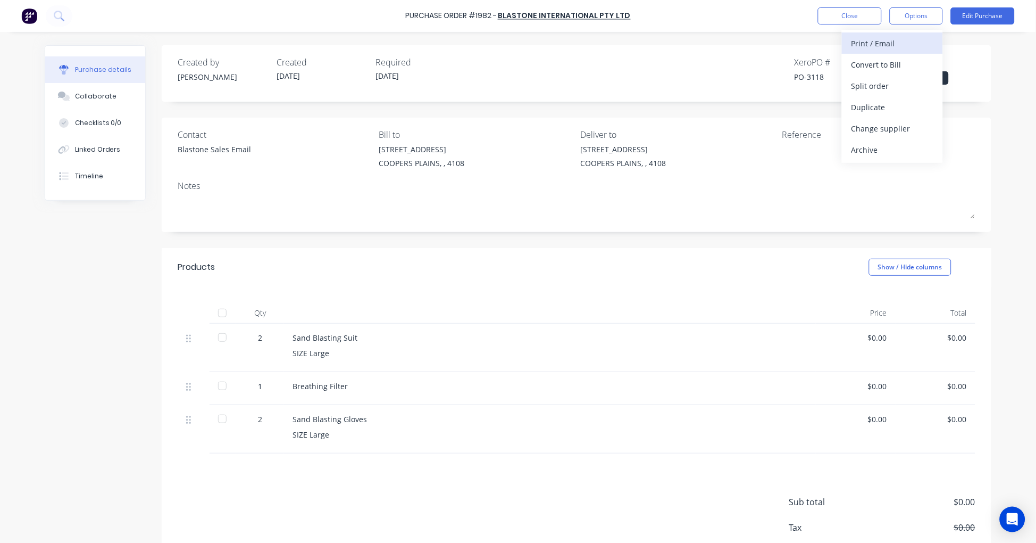
click at [907, 41] on div "Print / Email" at bounding box center [893, 43] width 82 height 15
click at [887, 67] on div "With pricing" at bounding box center [893, 64] width 82 height 15
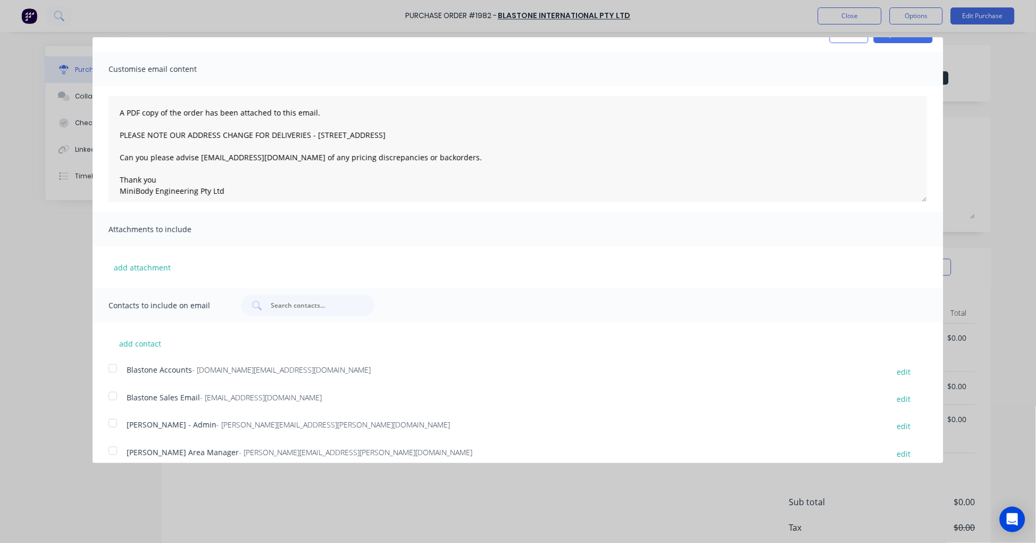
scroll to position [30, 0]
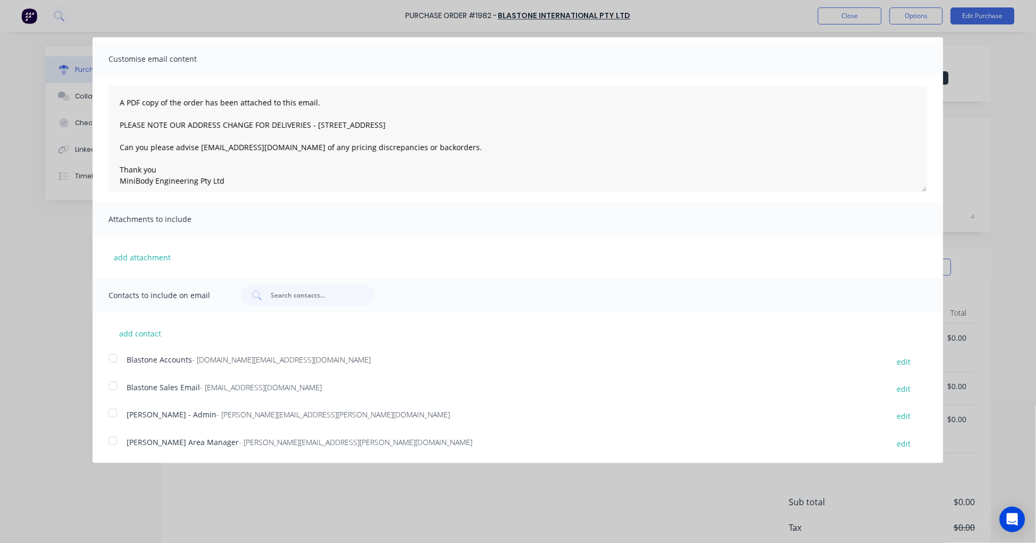
click at [113, 386] on div at bounding box center [112, 385] width 21 height 21
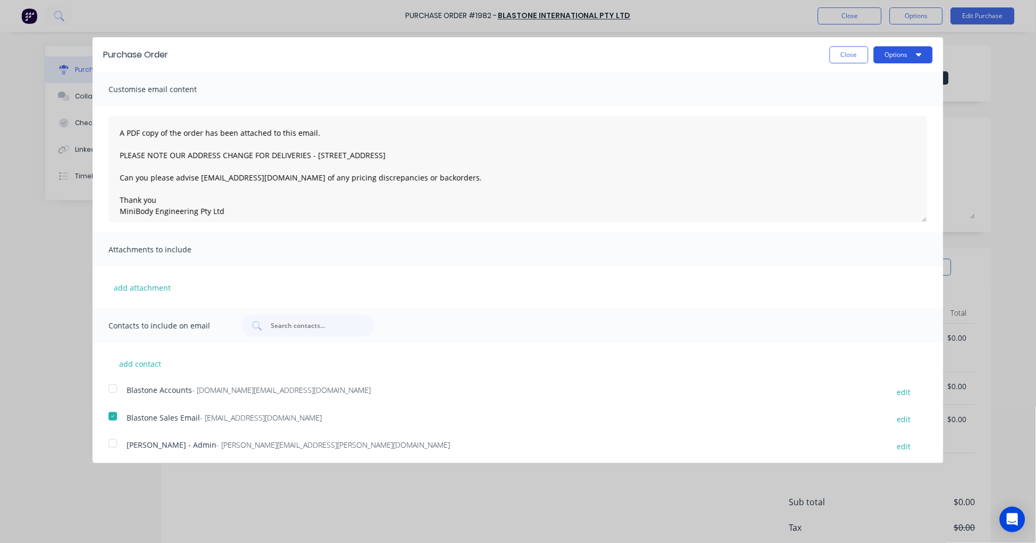
click at [884, 59] on button "Options" at bounding box center [903, 54] width 59 height 17
click at [879, 96] on div "Email" at bounding box center [883, 102] width 82 height 15
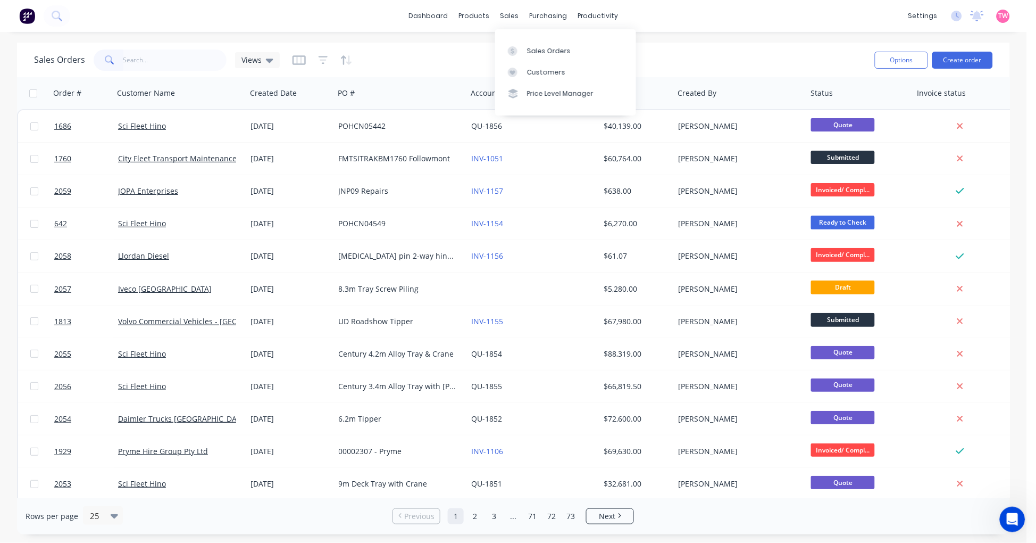
scroll to position [625, 0]
click at [172, 59] on input "text" at bounding box center [175, 59] width 104 height 21
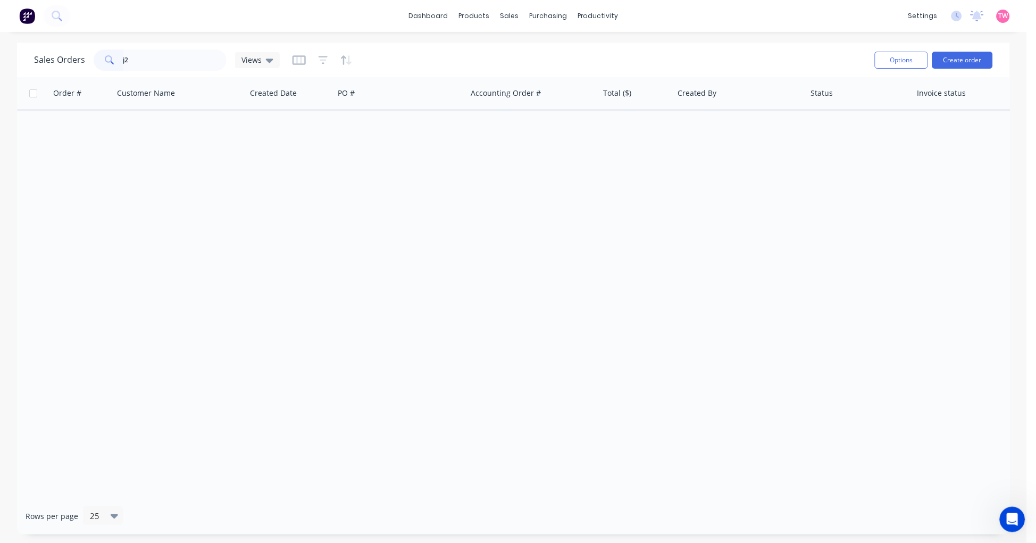
type input "j"
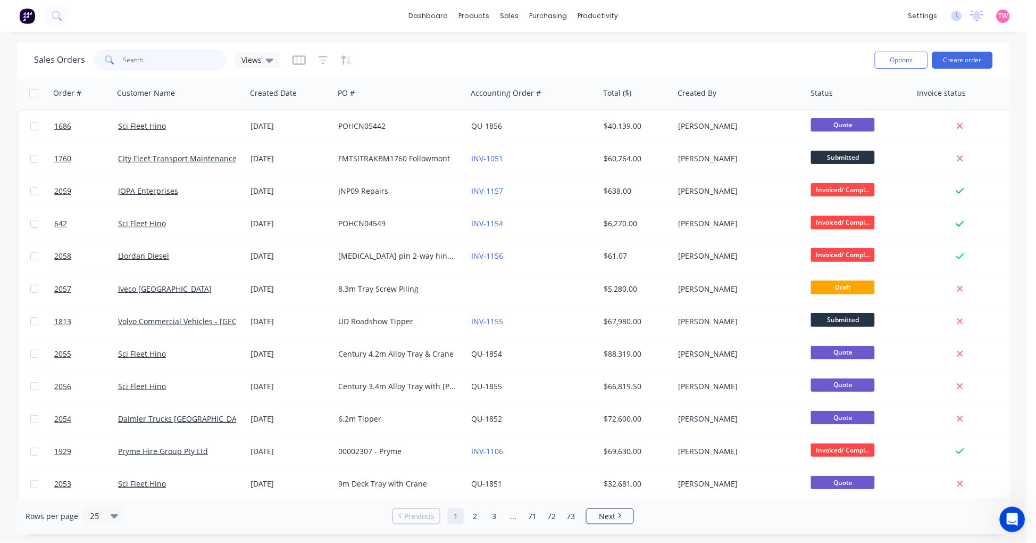
click at [160, 61] on input "text" at bounding box center [175, 59] width 104 height 21
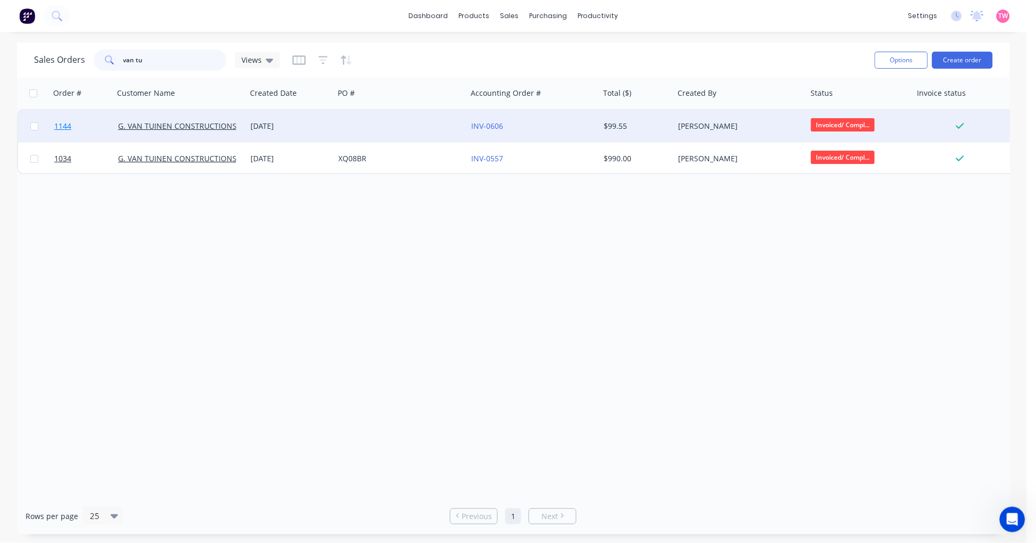
type input "van tu"
click at [97, 129] on link "1144" at bounding box center [86, 126] width 64 height 32
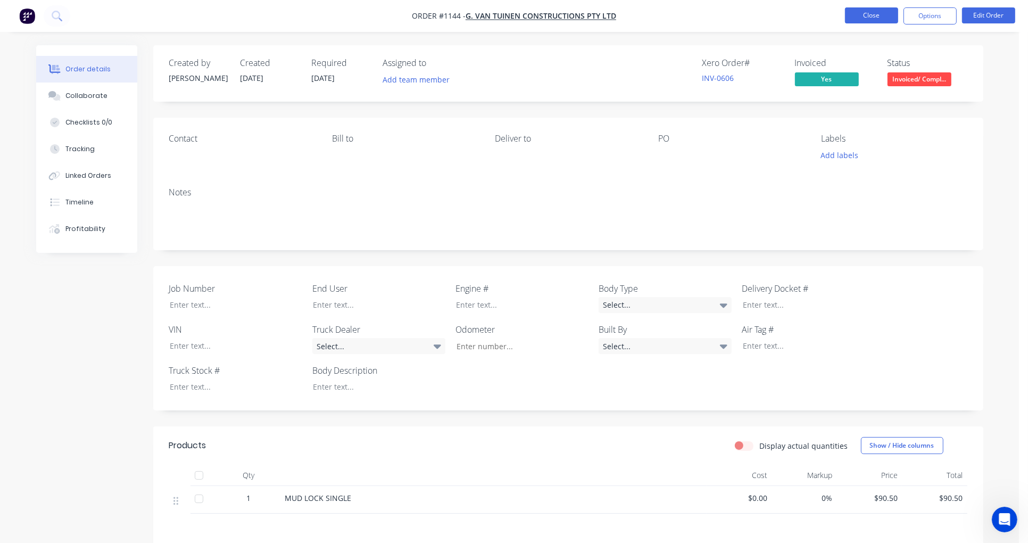
click at [858, 15] on button "Close" at bounding box center [871, 15] width 53 height 16
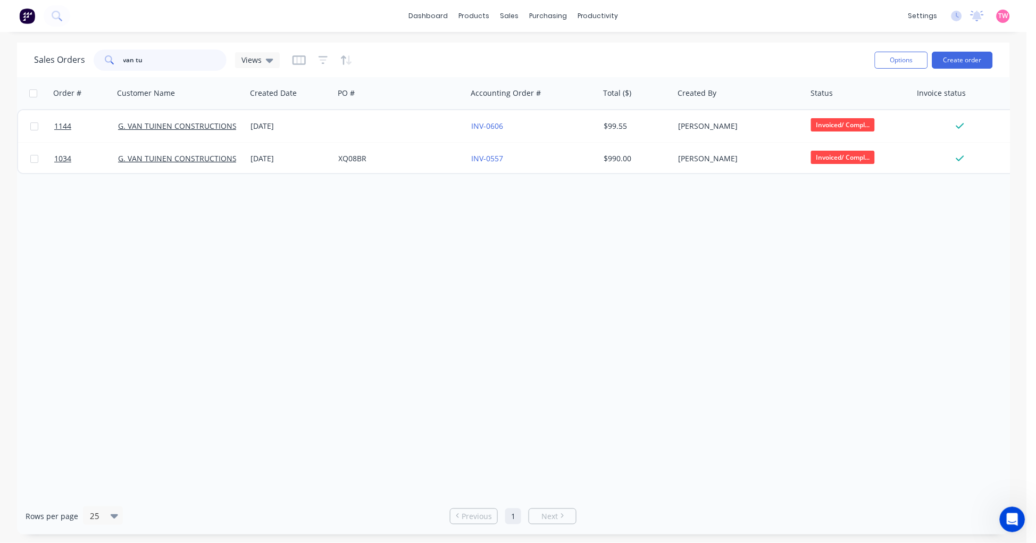
drag, startPoint x: 162, startPoint y: 60, endPoint x: 88, endPoint y: 56, distance: 73.5
click at [89, 56] on div "Sales Orders van tu Views" at bounding box center [157, 59] width 246 height 21
